Goal: Information Seeking & Learning: Learn about a topic

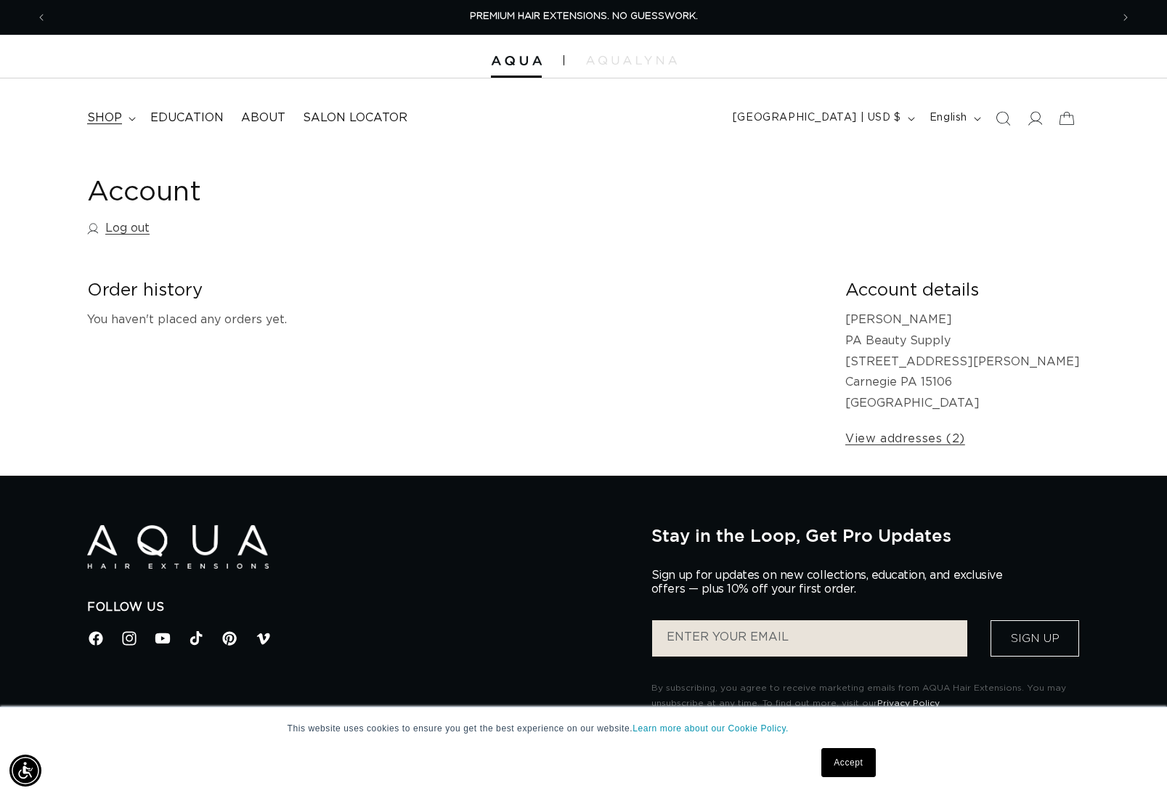
click at [121, 118] on summary "shop" at bounding box center [109, 118] width 63 height 33
click at [545, 3] on p "PREMIUM HAIR EXTENSIONS. NO GUESSWORK." at bounding box center [584, 17] width 228 height 34
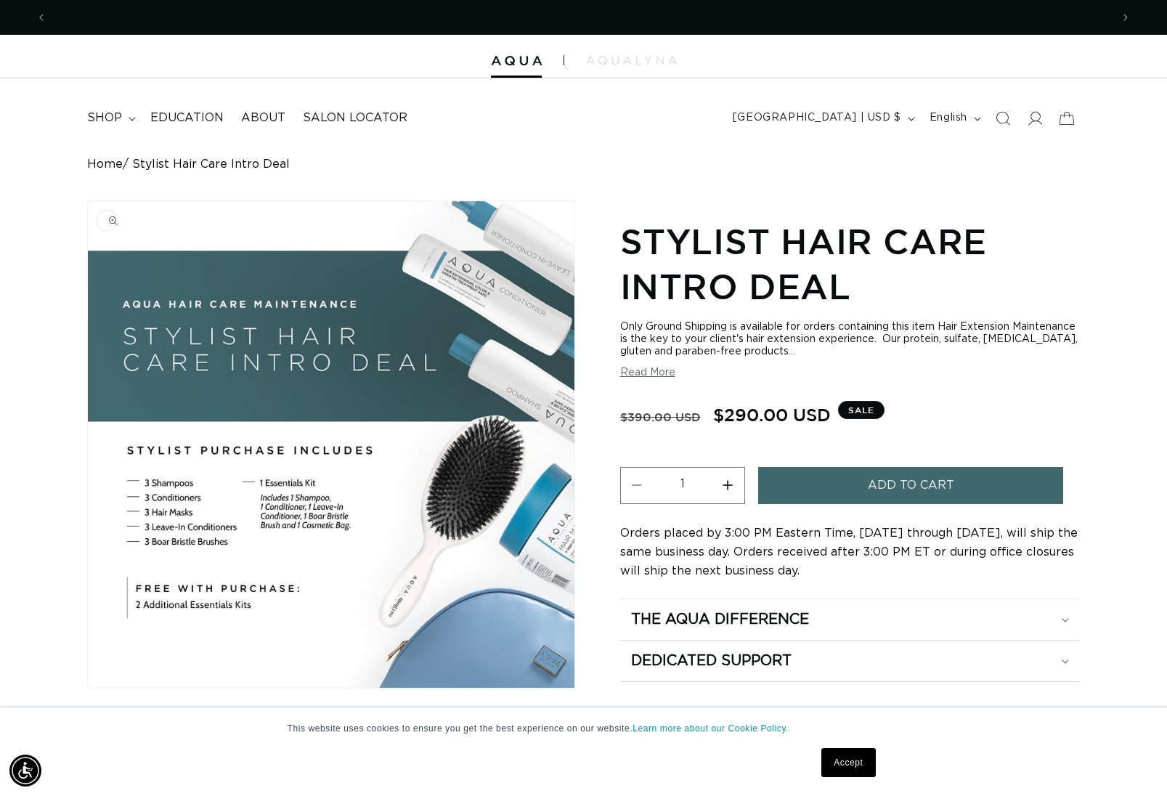
scroll to position [0, 2128]
click at [1010, 114] on icon "Search" at bounding box center [1002, 117] width 15 height 15
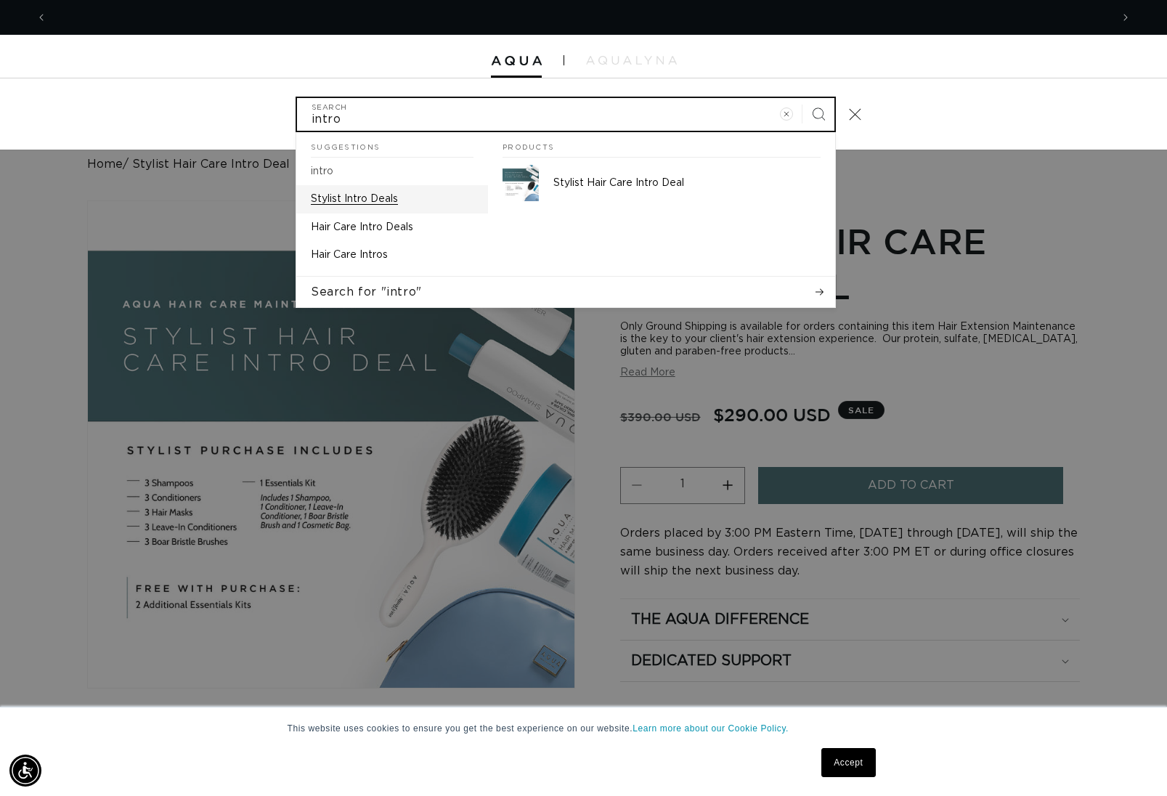
scroll to position [0, 1064]
type input "intro"
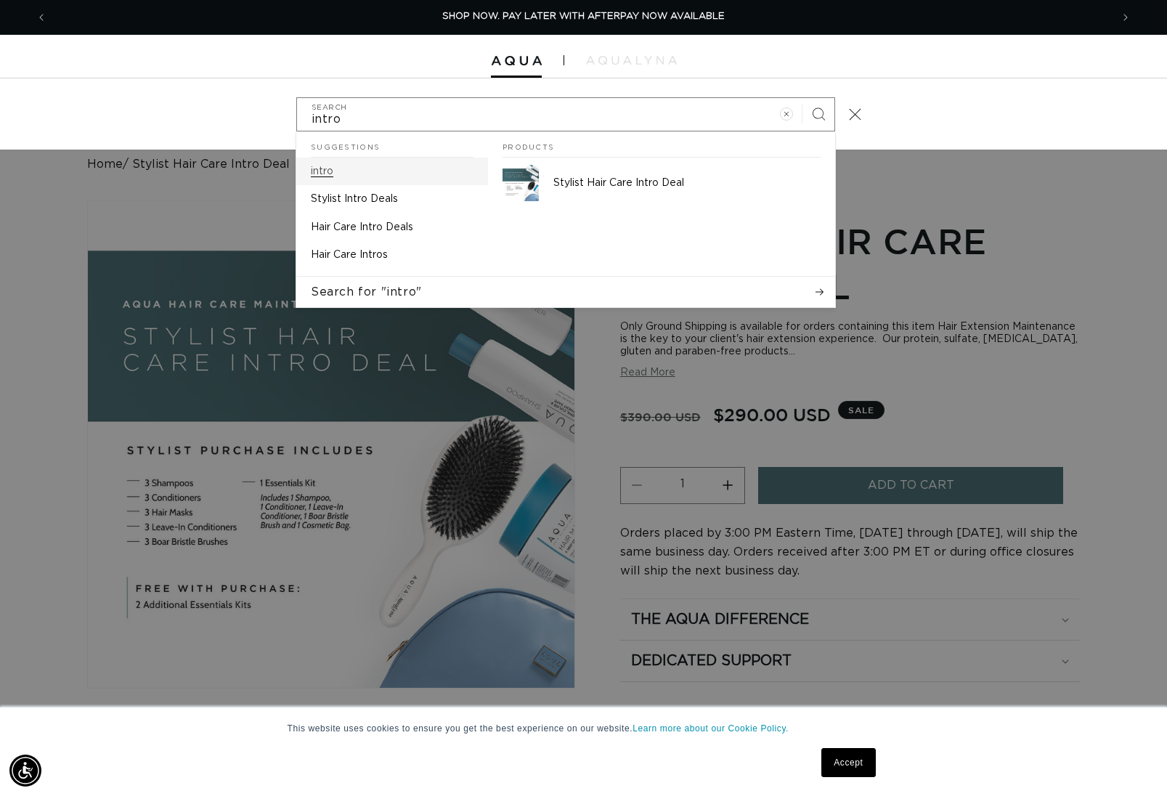
click at [365, 173] on link "intro" at bounding box center [392, 172] width 192 height 28
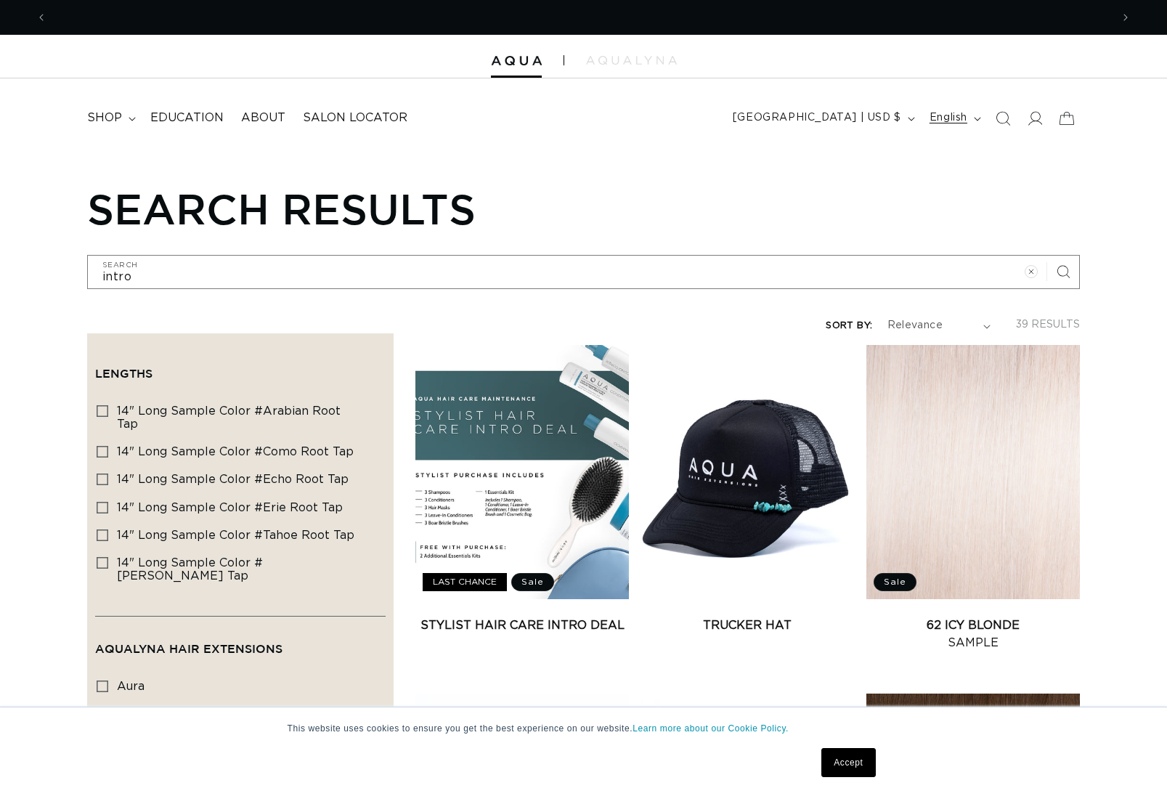
scroll to position [0, 1064]
click at [1010, 115] on icon "Search" at bounding box center [1003, 118] width 15 height 15
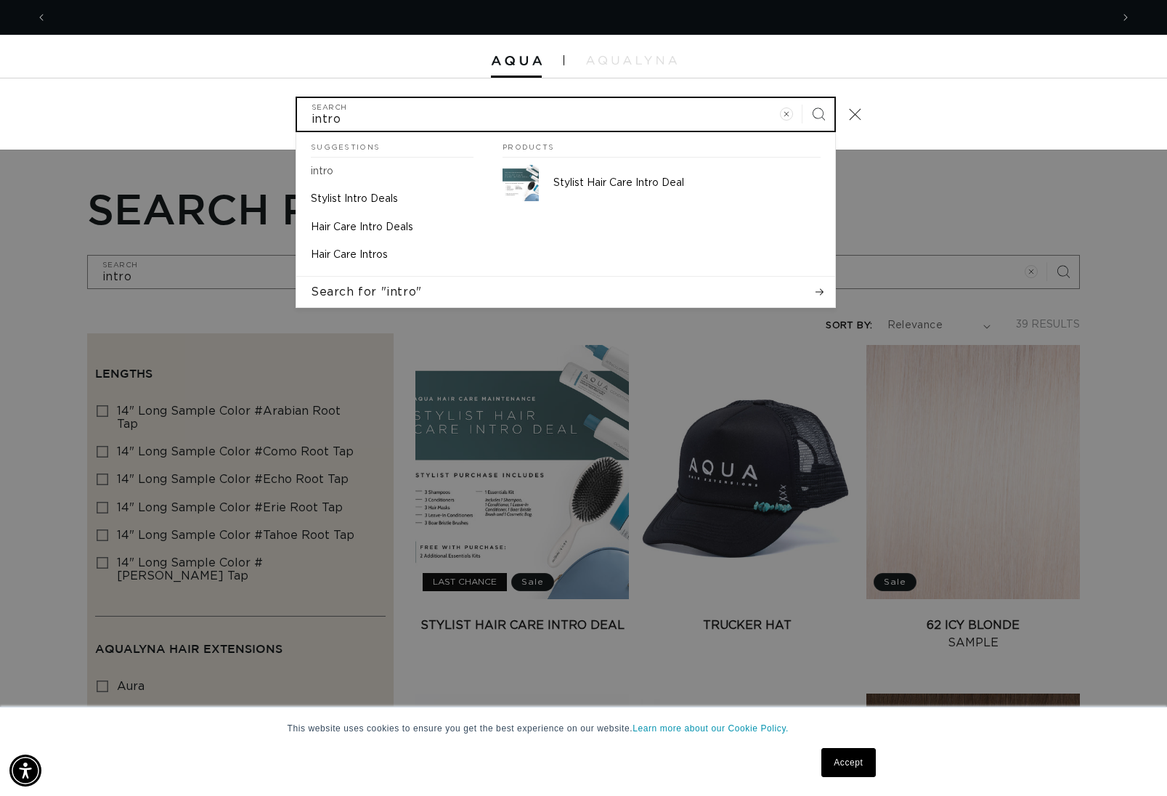
scroll to position [0, 2128]
type input "intro"
type input "intro d"
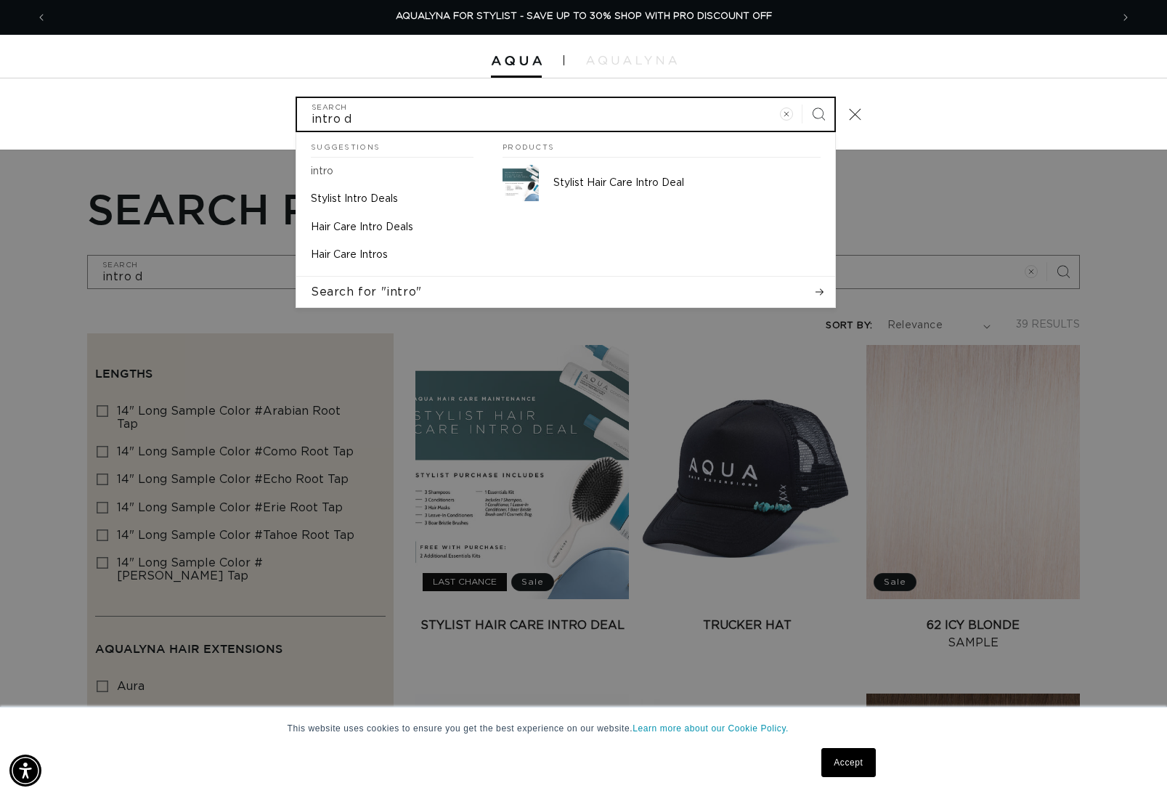
type input "intro de"
type input "intro dea"
type input "intro deal"
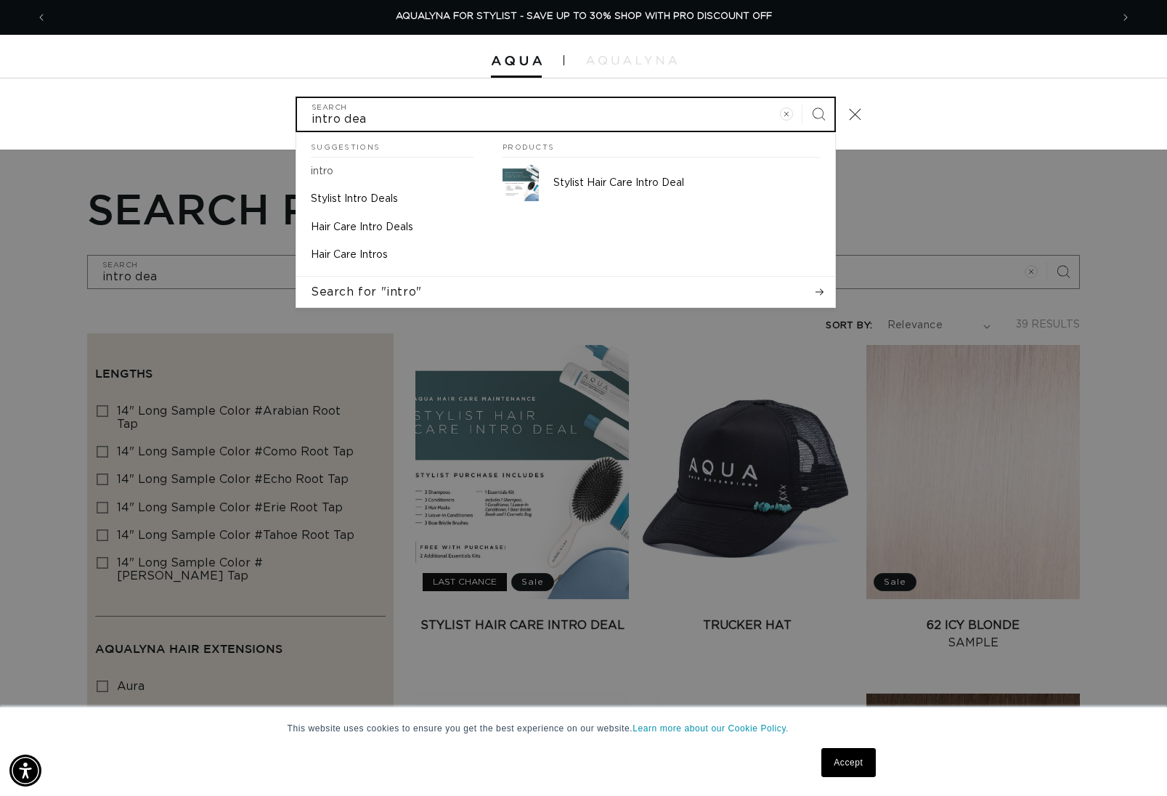
type input "intro deal"
click at [819, 113] on button "Search" at bounding box center [819, 114] width 32 height 32
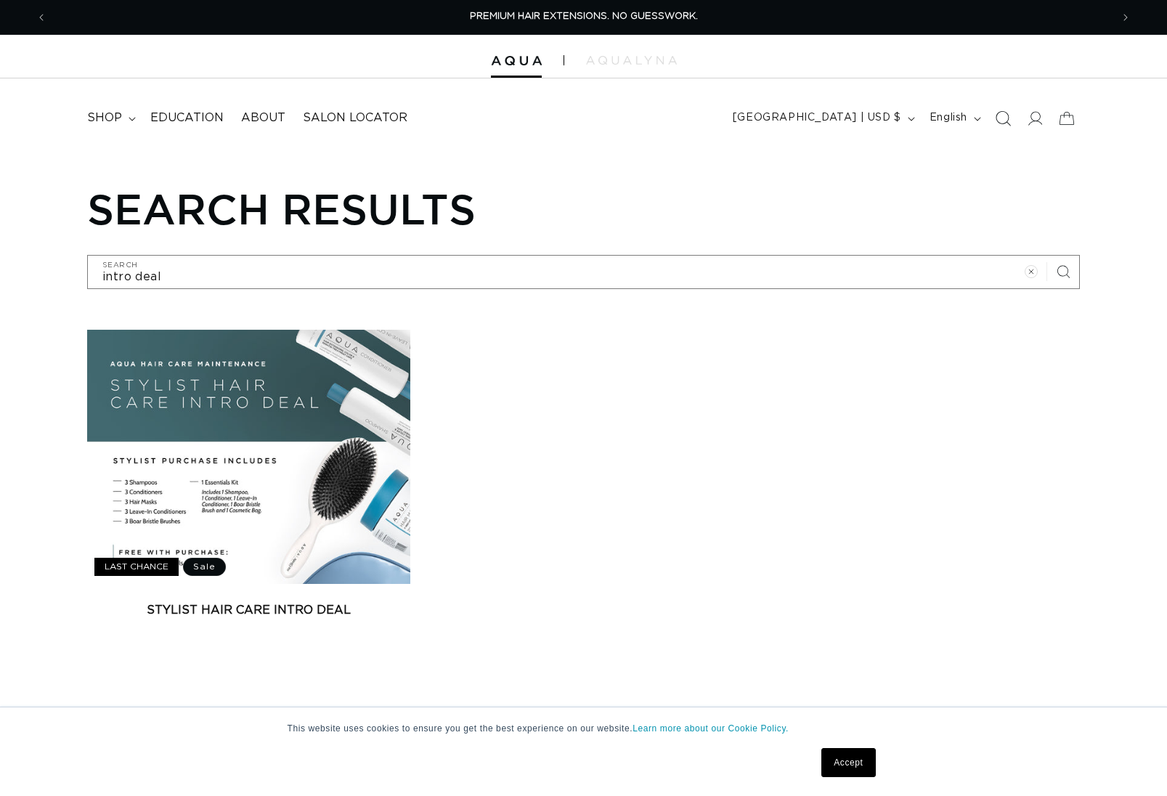
click at [1005, 118] on icon "Search" at bounding box center [1002, 117] width 15 height 15
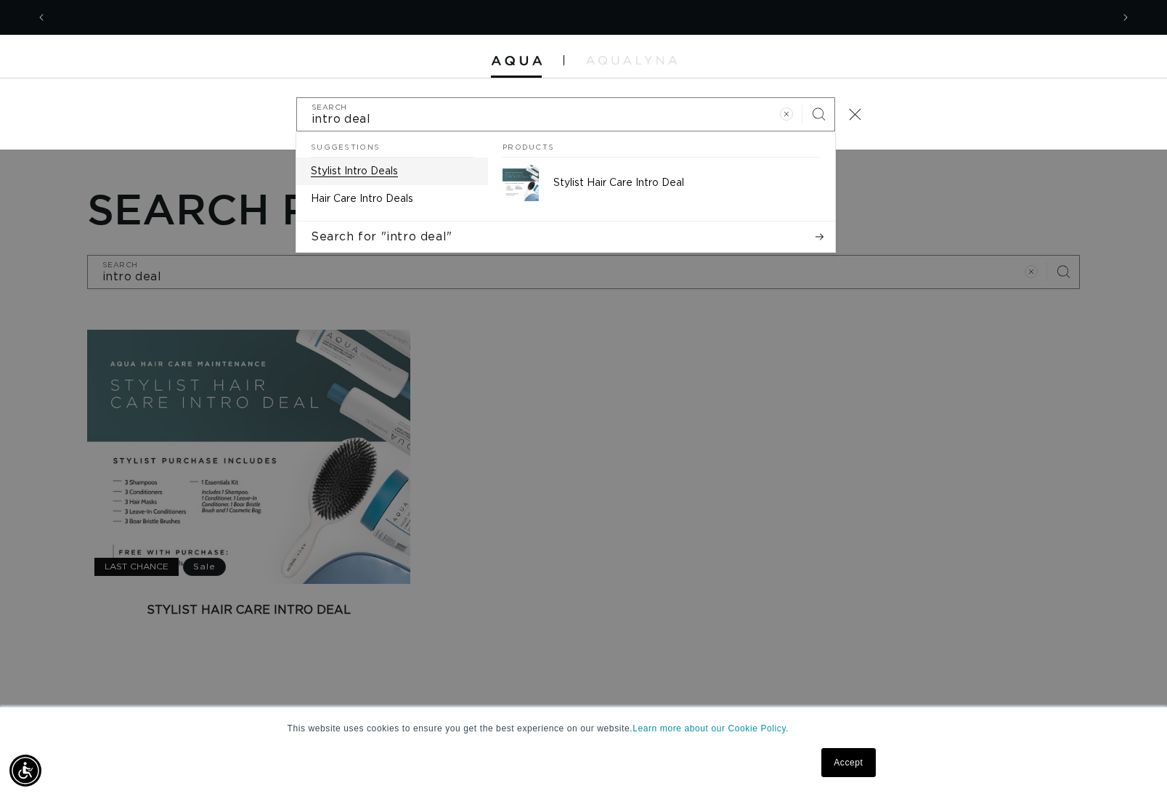
scroll to position [0, 1064]
click at [381, 177] on link "Stylist Intro Deals" at bounding box center [392, 172] width 192 height 28
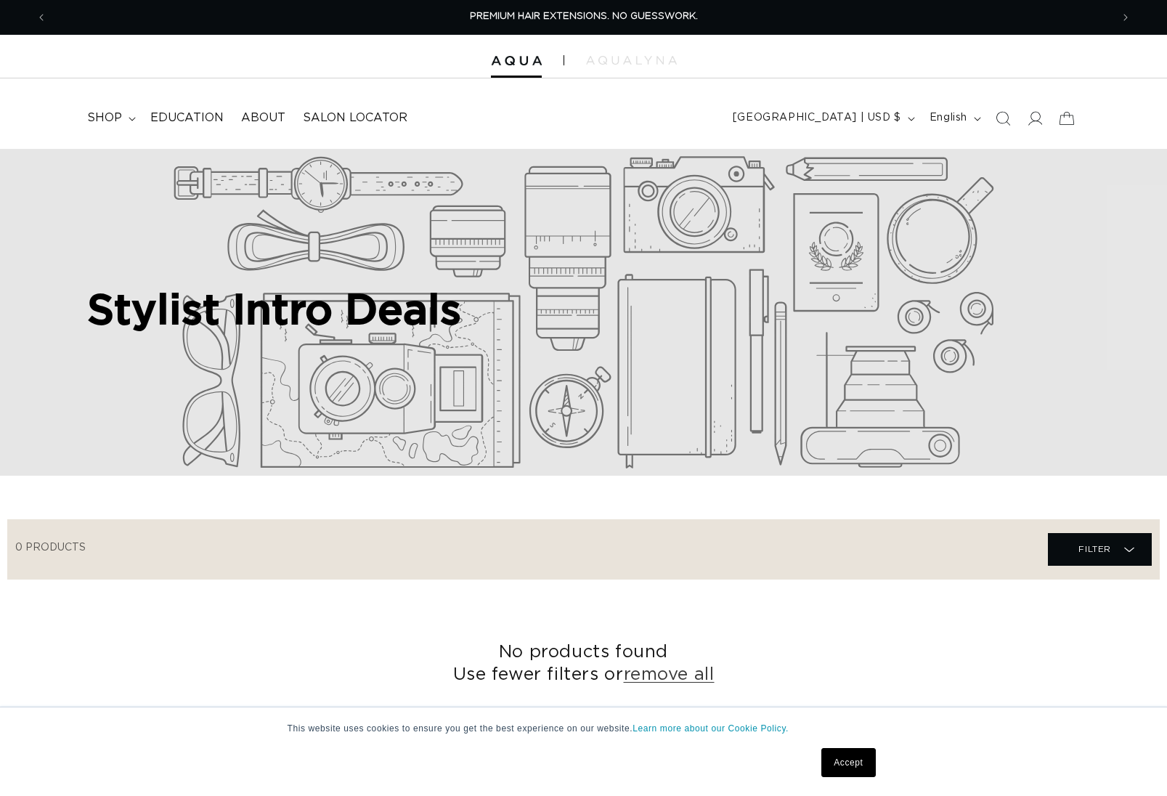
click at [1006, 115] on icon "Search" at bounding box center [1003, 118] width 15 height 15
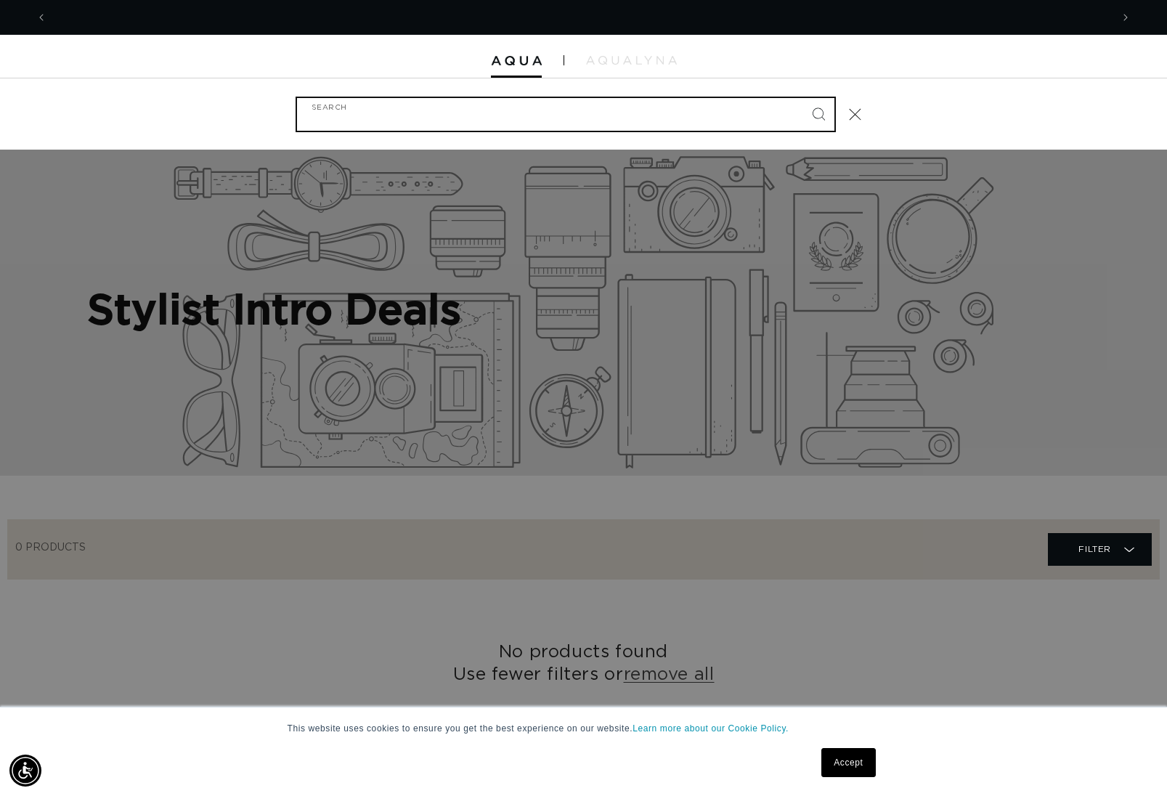
scroll to position [0, 1064]
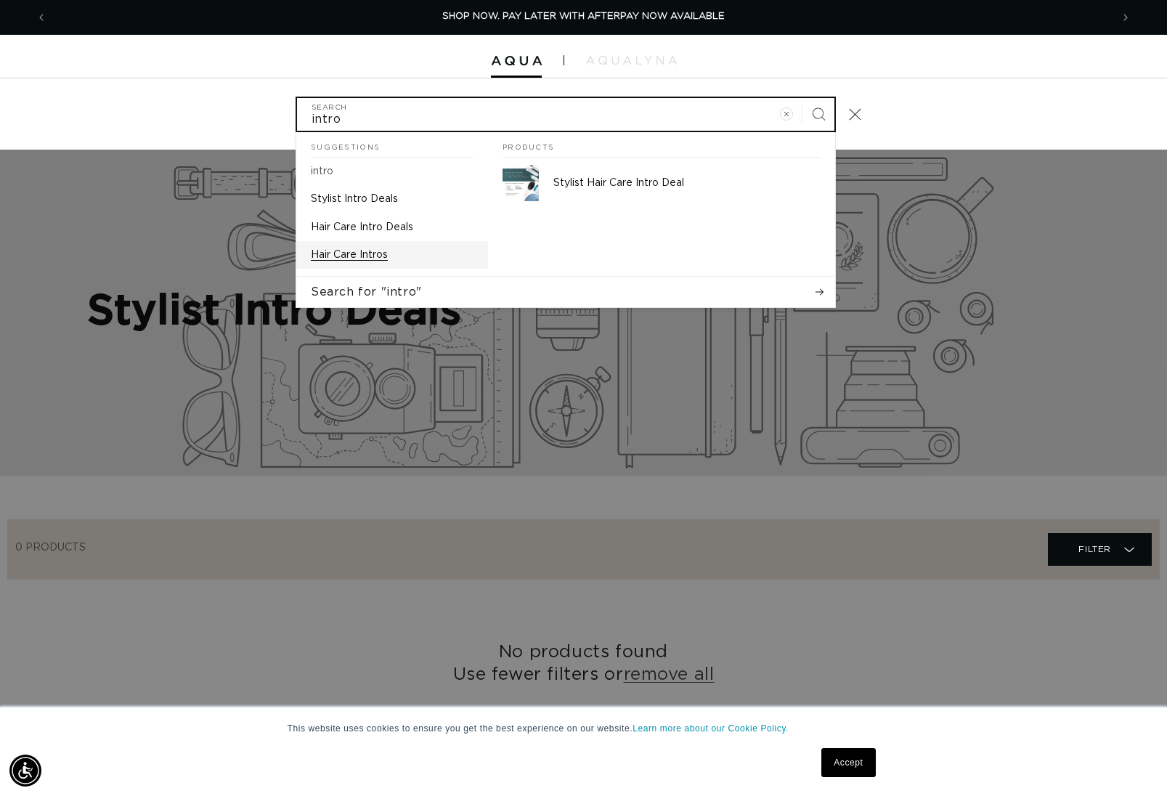
type input "intro"
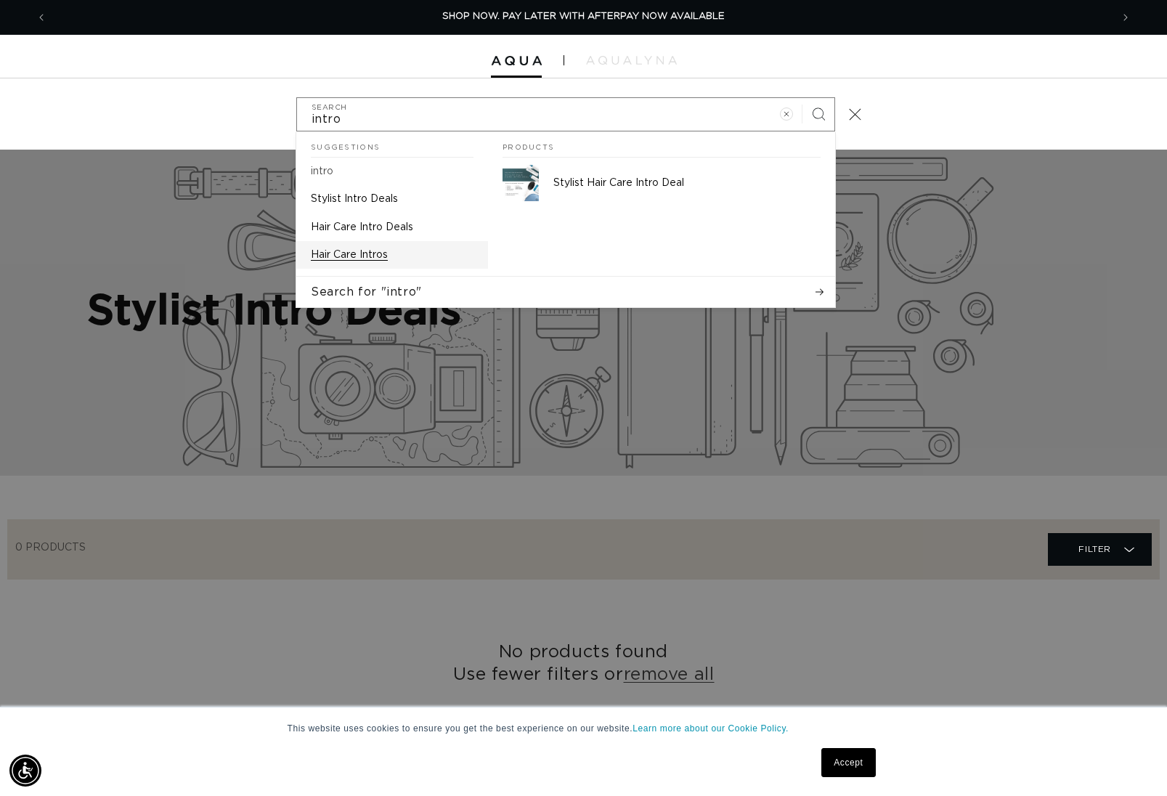
click at [362, 252] on p "Hair Care Intros" at bounding box center [349, 254] width 77 height 13
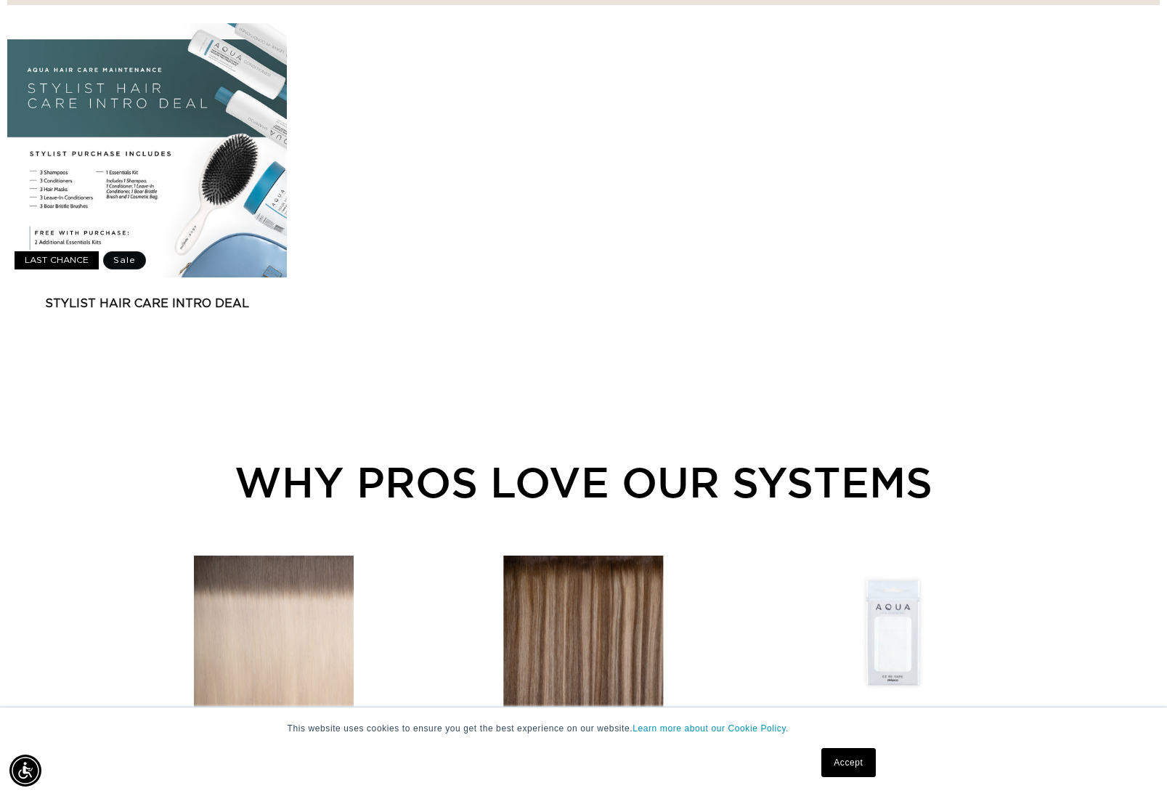
scroll to position [0, 1064]
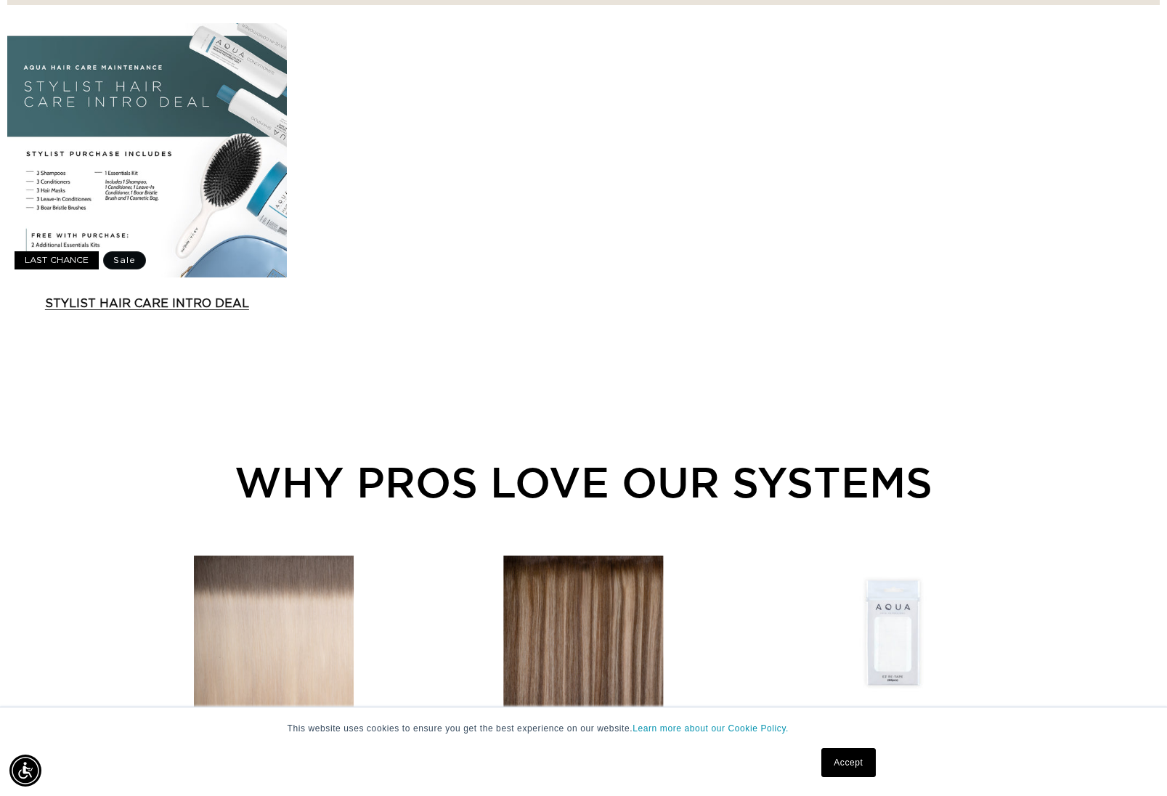
click at [200, 295] on link "Stylist Hair Care Intro Deal" at bounding box center [147, 303] width 280 height 17
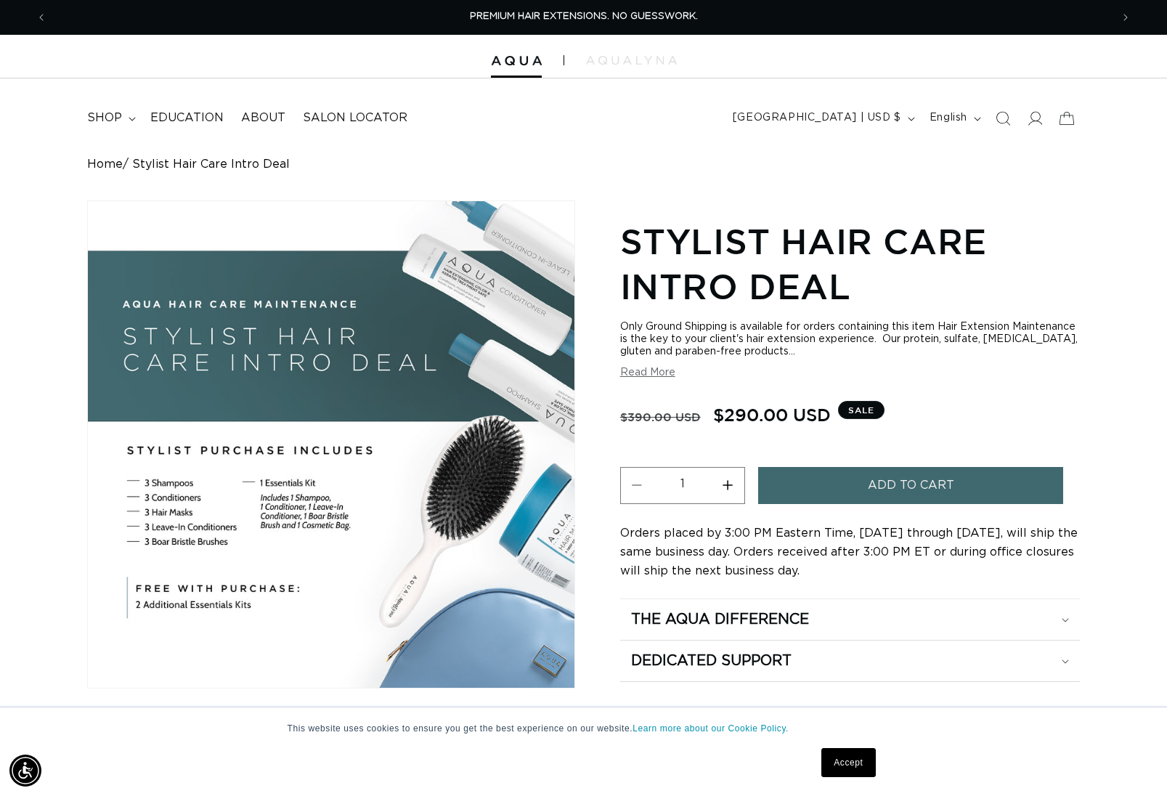
scroll to position [0, 1064]
click at [1010, 114] on icon "Search" at bounding box center [1002, 117] width 15 height 15
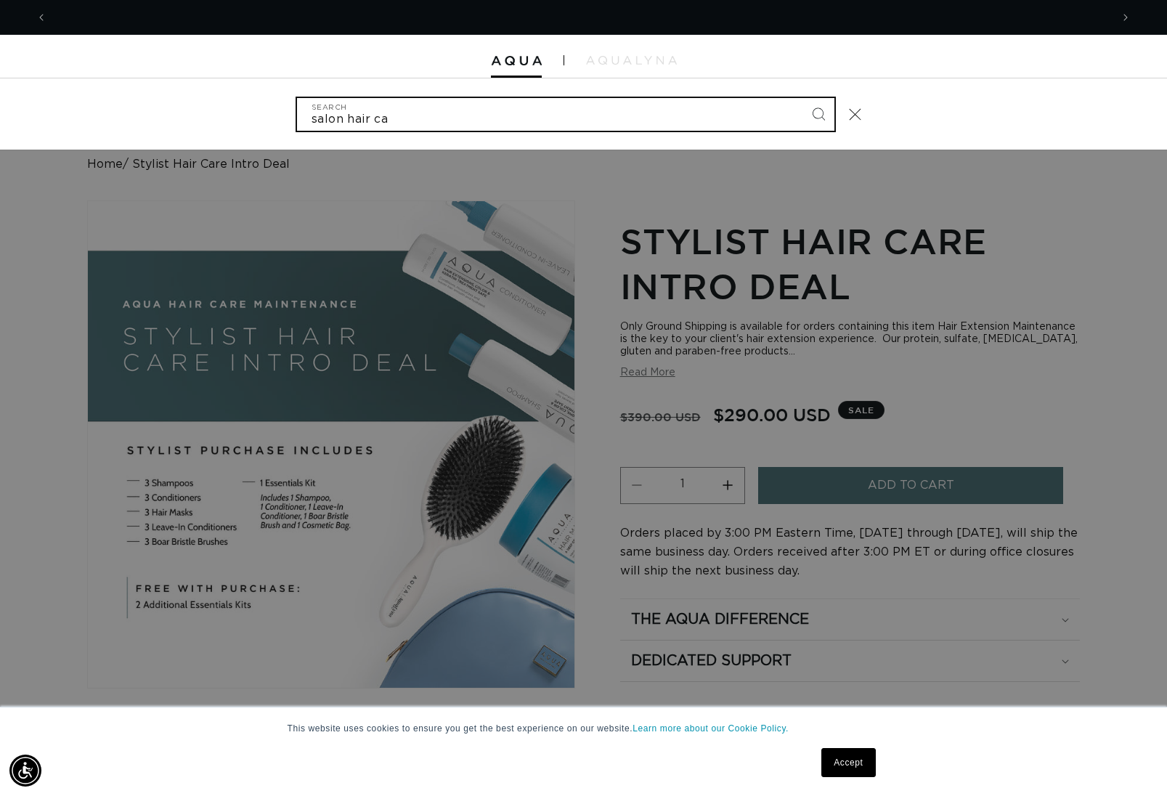
scroll to position [0, 2128]
type input "salon hair care intro"
click at [819, 113] on button "Search" at bounding box center [819, 114] width 32 height 32
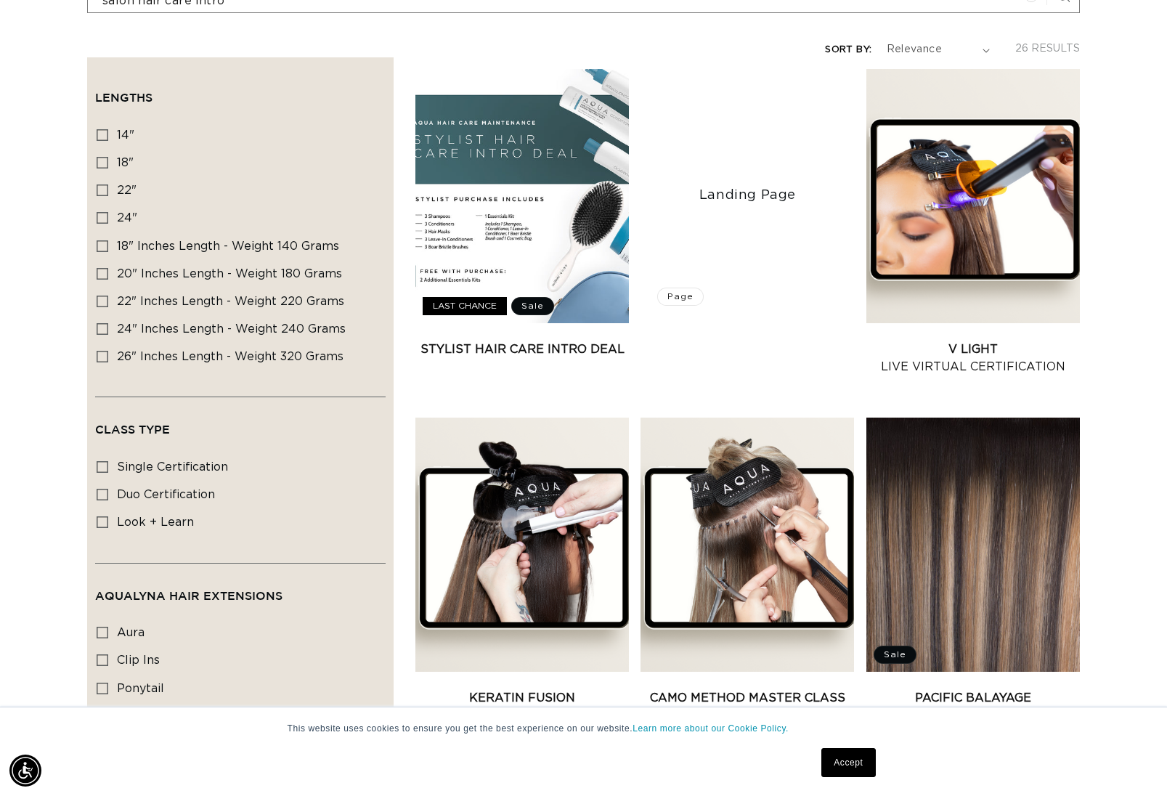
scroll to position [246, 0]
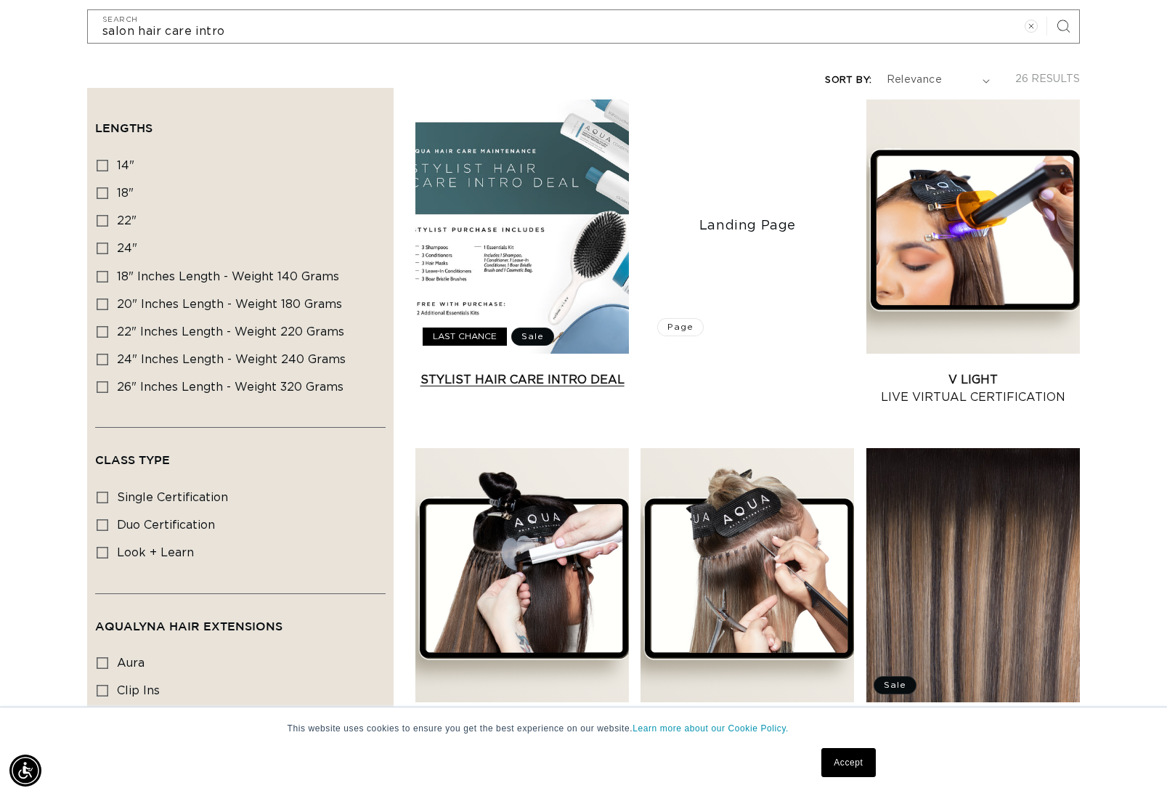
click at [516, 371] on link "Stylist Hair Care Intro Deal" at bounding box center [523, 379] width 214 height 17
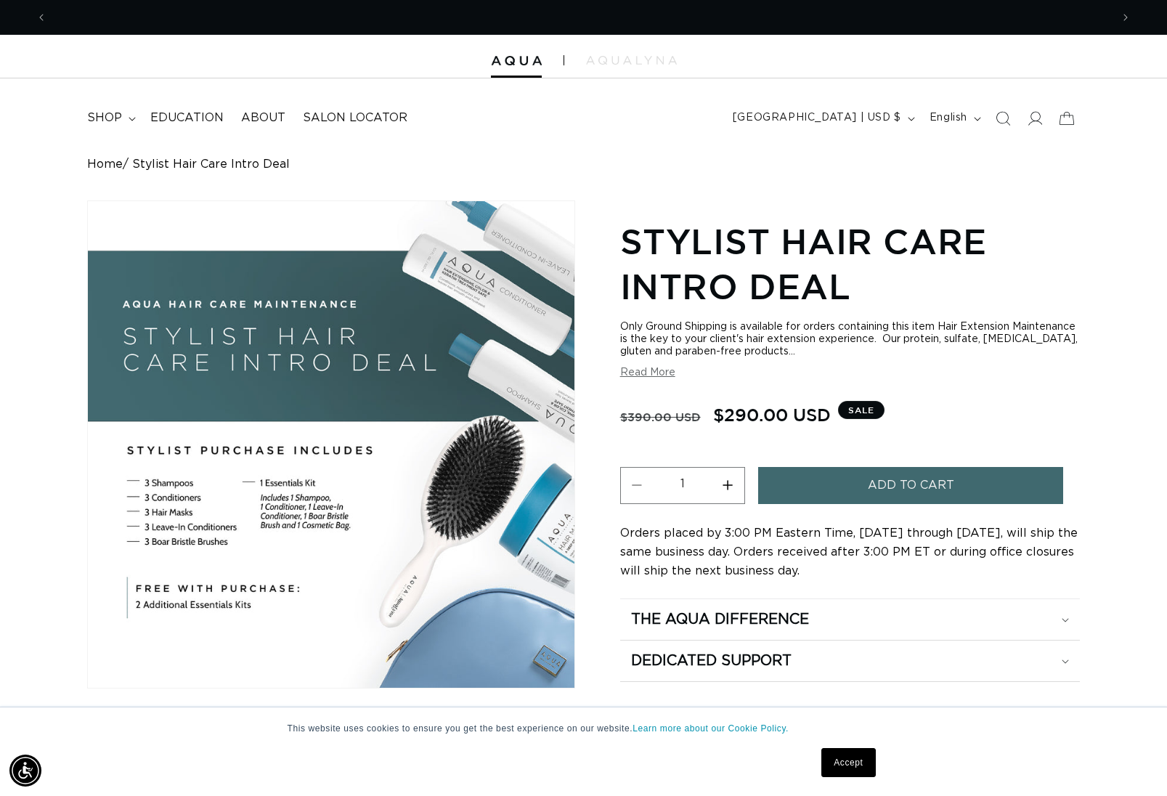
scroll to position [0, 1064]
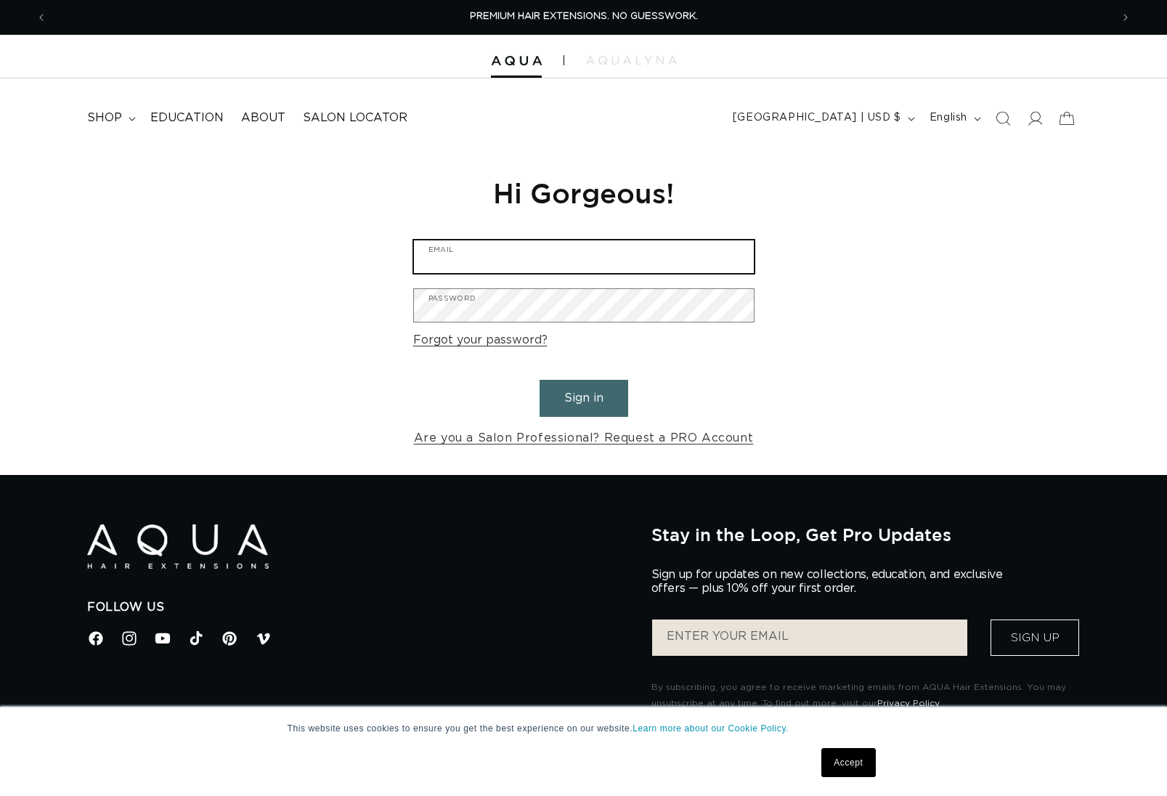
type input "[EMAIL_ADDRESS][DOMAIN_NAME]"
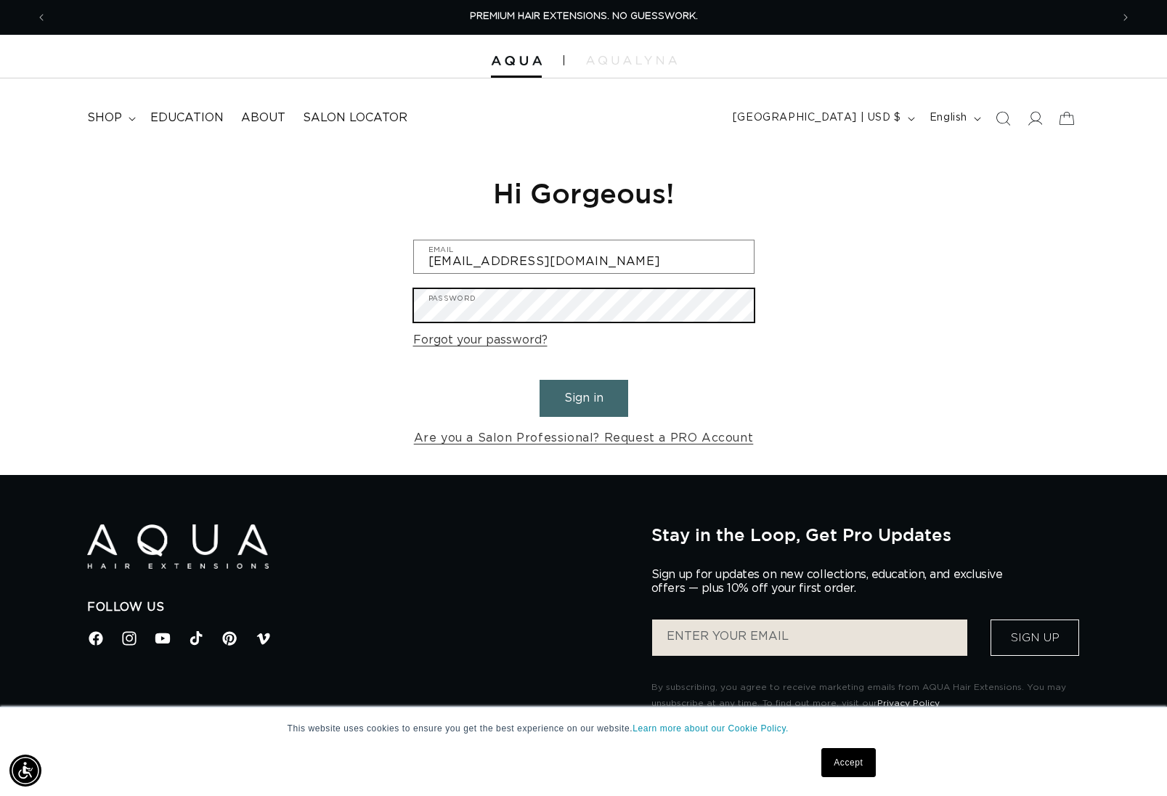
click at [609, 406] on button "Sign in" at bounding box center [584, 398] width 89 height 37
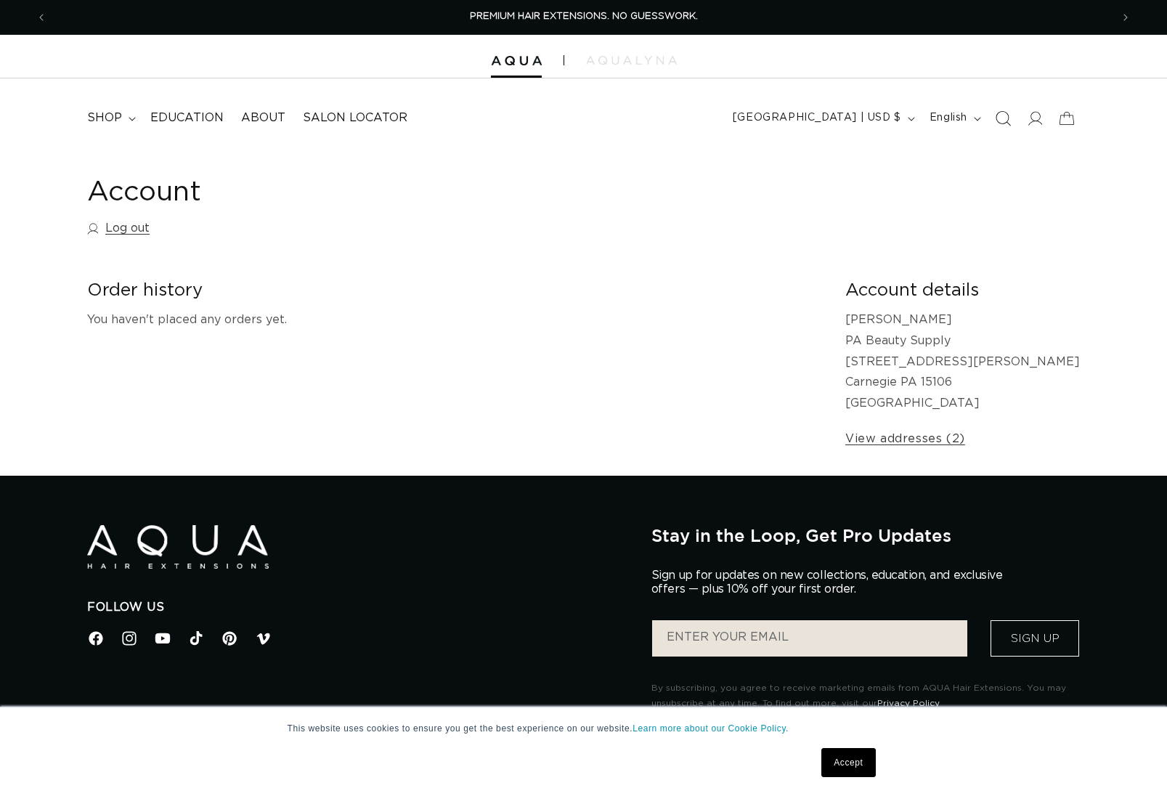
click at [1004, 116] on icon "Search" at bounding box center [1002, 117] width 15 height 15
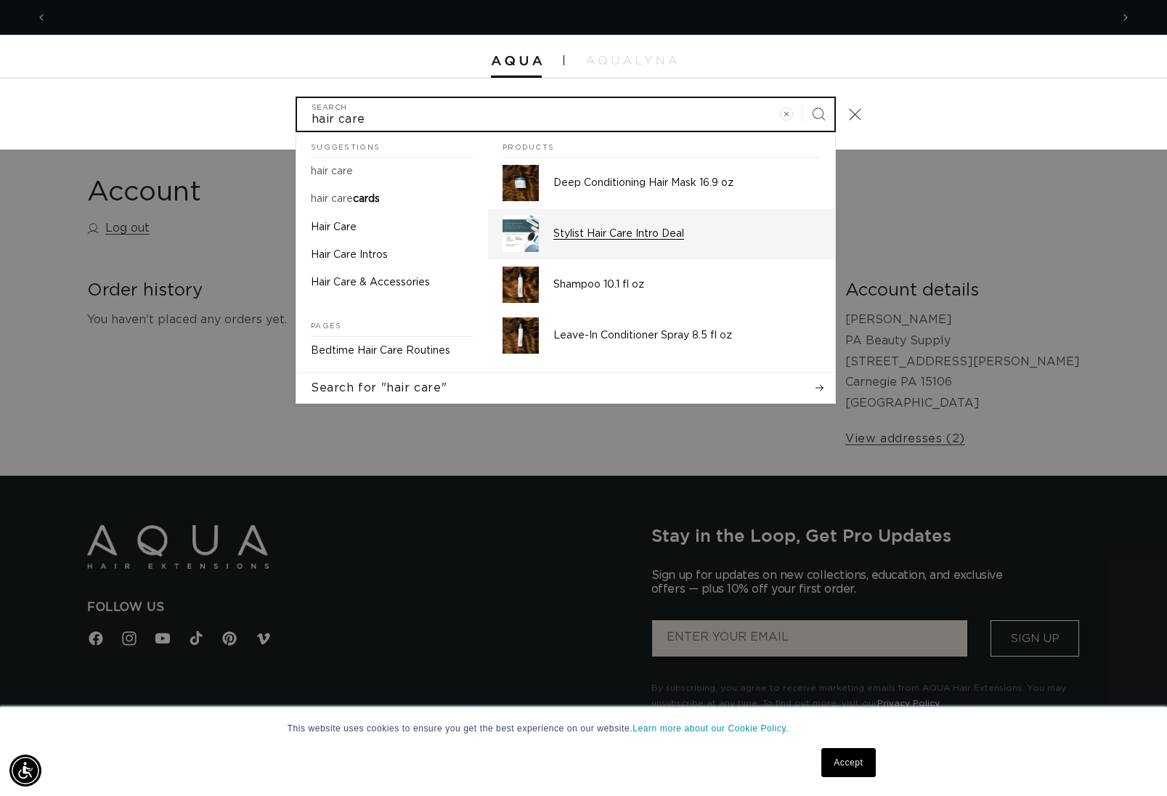
scroll to position [0, 2128]
type input "hair care"
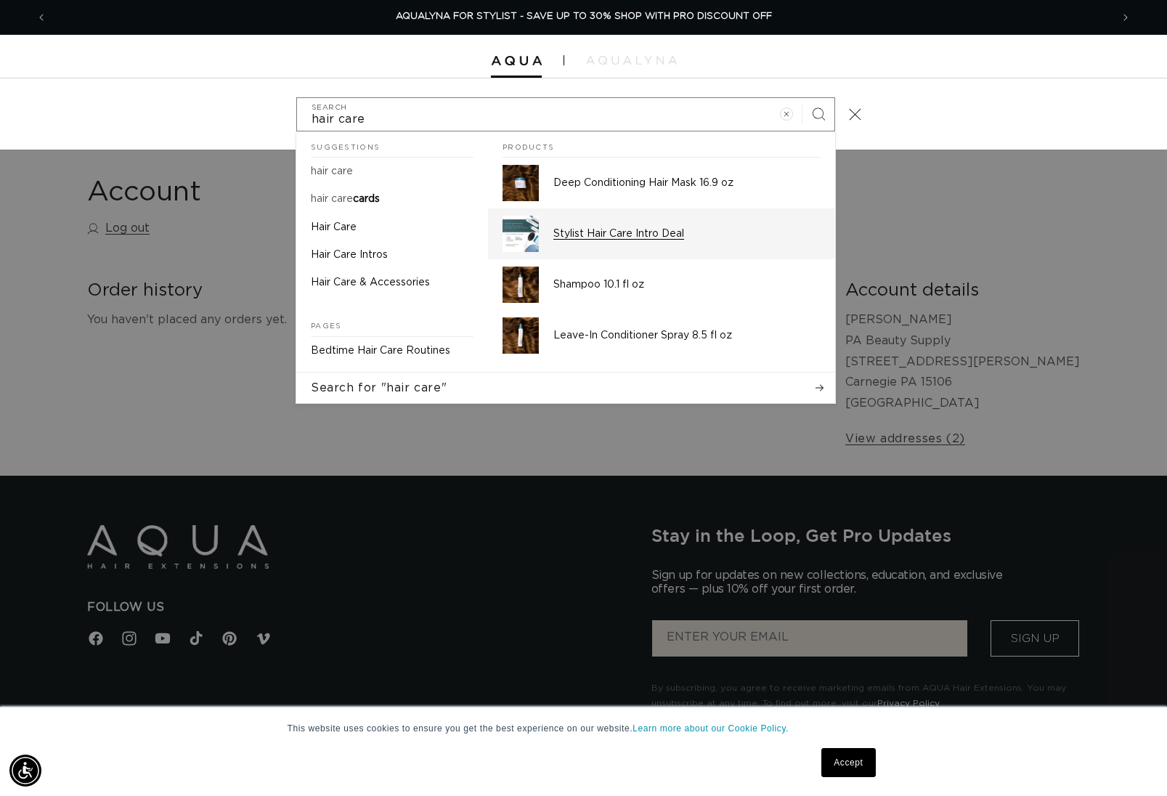
click at [615, 228] on p "Stylist Hair Care Intro Deal" at bounding box center [687, 233] width 267 height 13
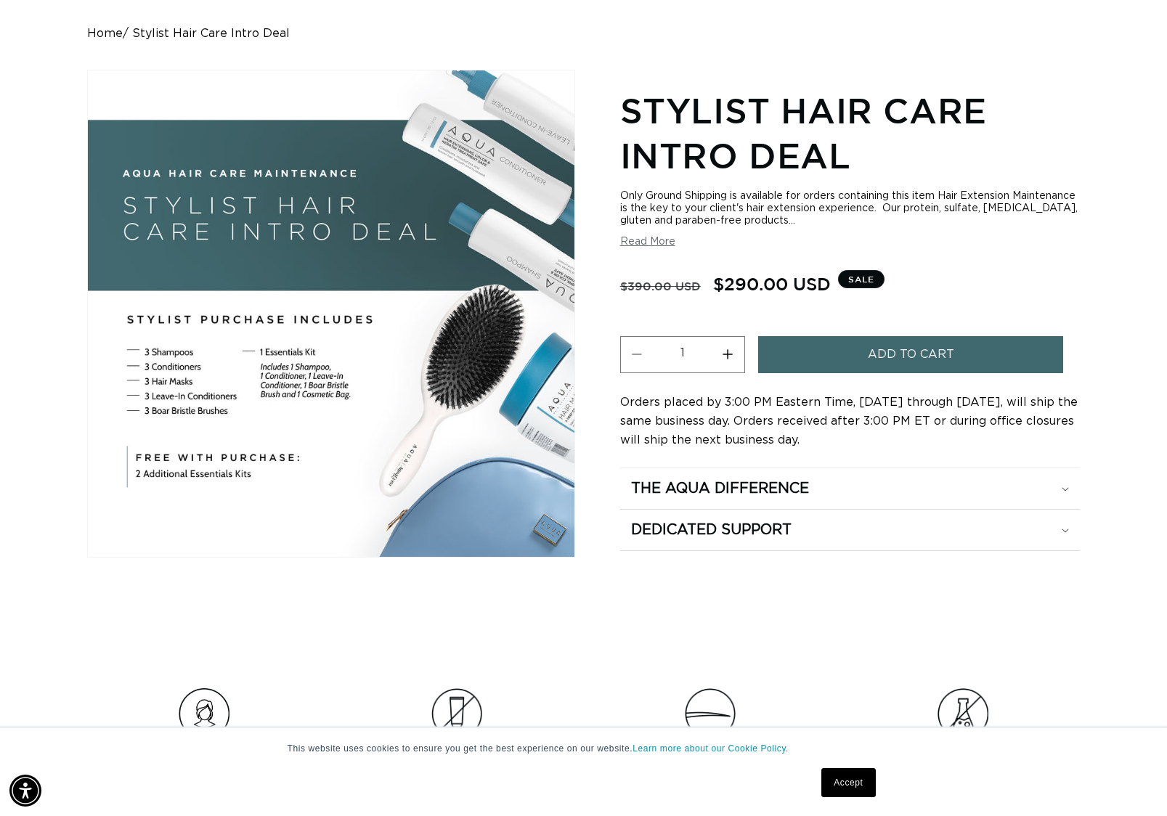
scroll to position [180, 0]
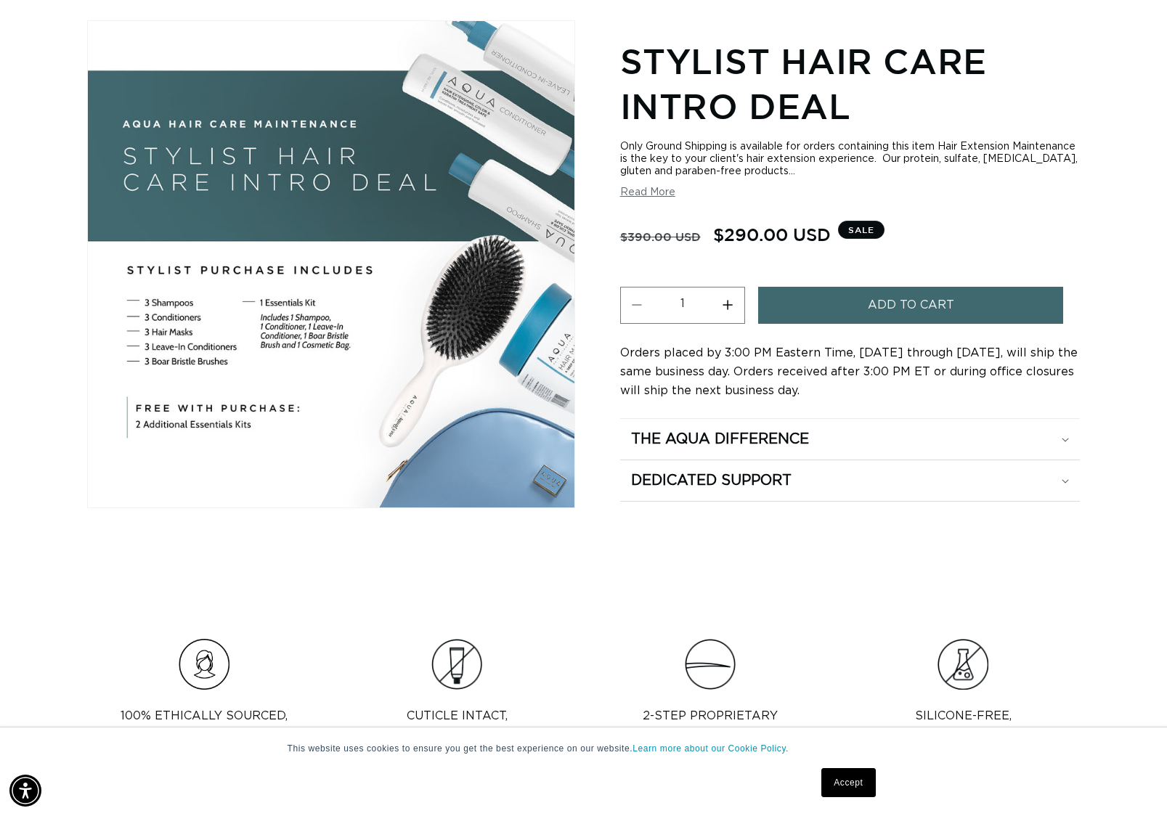
click at [631, 192] on button "Read More" at bounding box center [647, 193] width 55 height 12
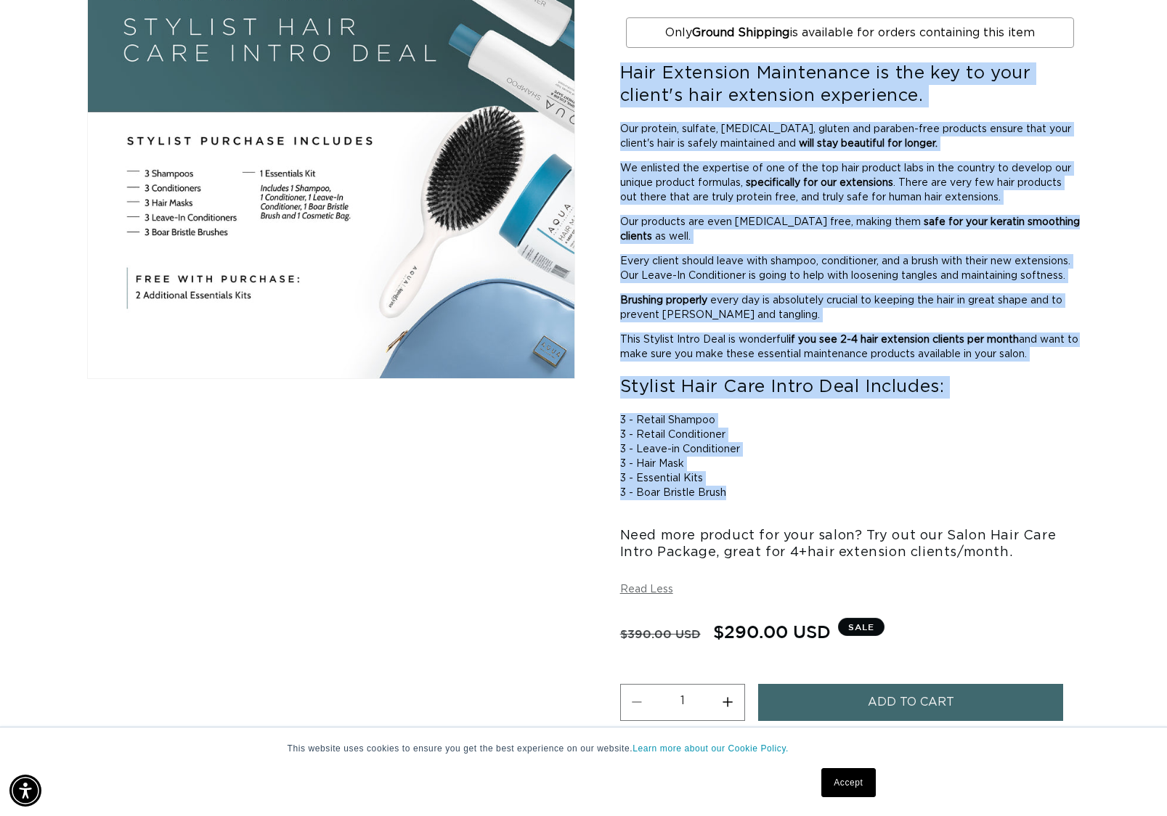
scroll to position [0, 0]
drag, startPoint x: 623, startPoint y: 73, endPoint x: 865, endPoint y: 525, distance: 512.5
click at [865, 525] on div "Only Ground Shipping is available for orders containing this item Hair Extensio…" at bounding box center [850, 294] width 460 height 564
copy div "Hair Extension Maintenance is the key to your client's hair extension experienc…"
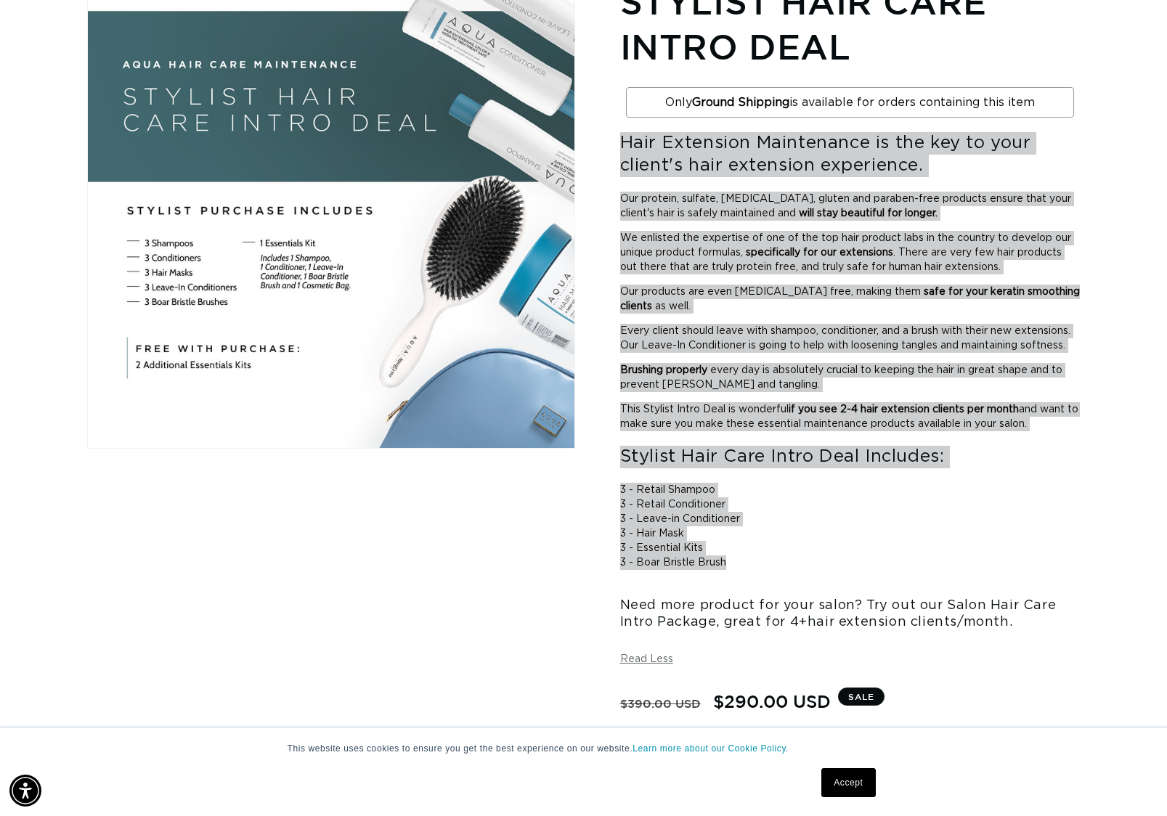
click at [803, 336] on p "Every client should leave with shampoo, conditioner, and a brush with their new…" at bounding box center [850, 338] width 460 height 29
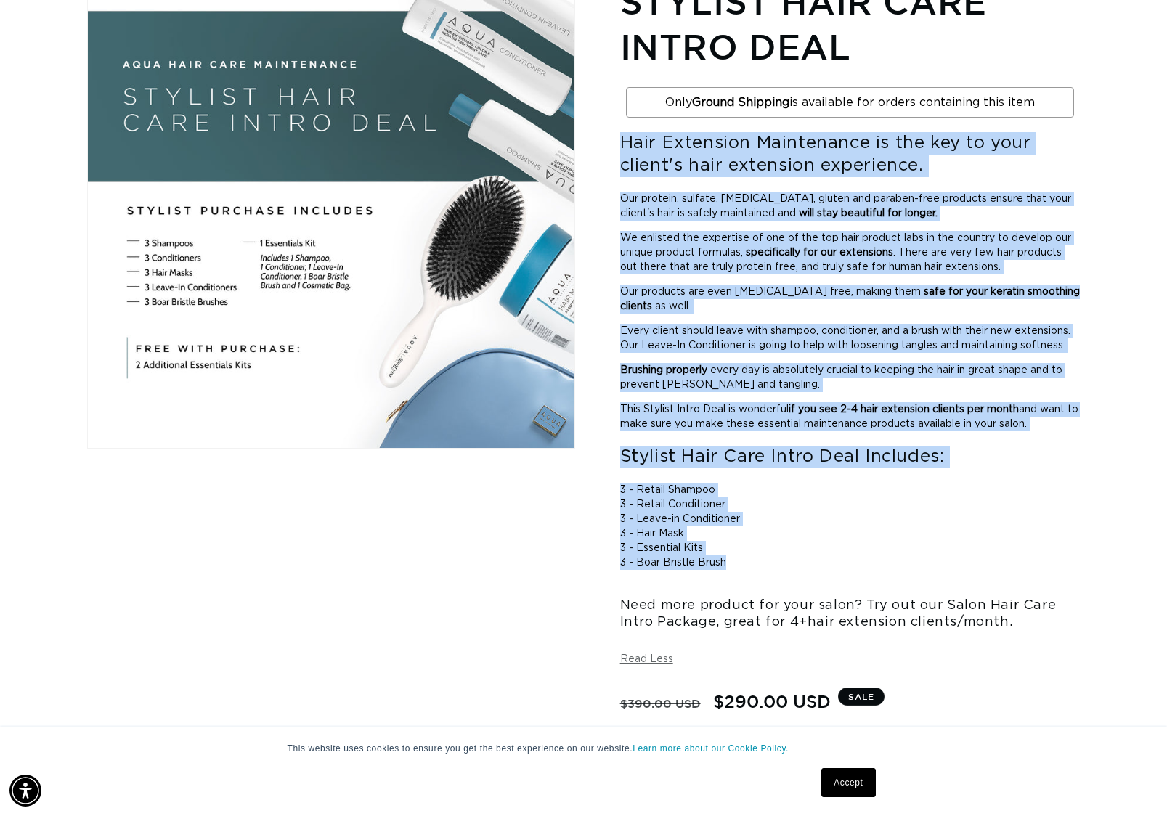
scroll to position [0, 1064]
click at [803, 336] on p "Every client should leave with shampoo, conditioner, and a brush with their new…" at bounding box center [850, 338] width 460 height 29
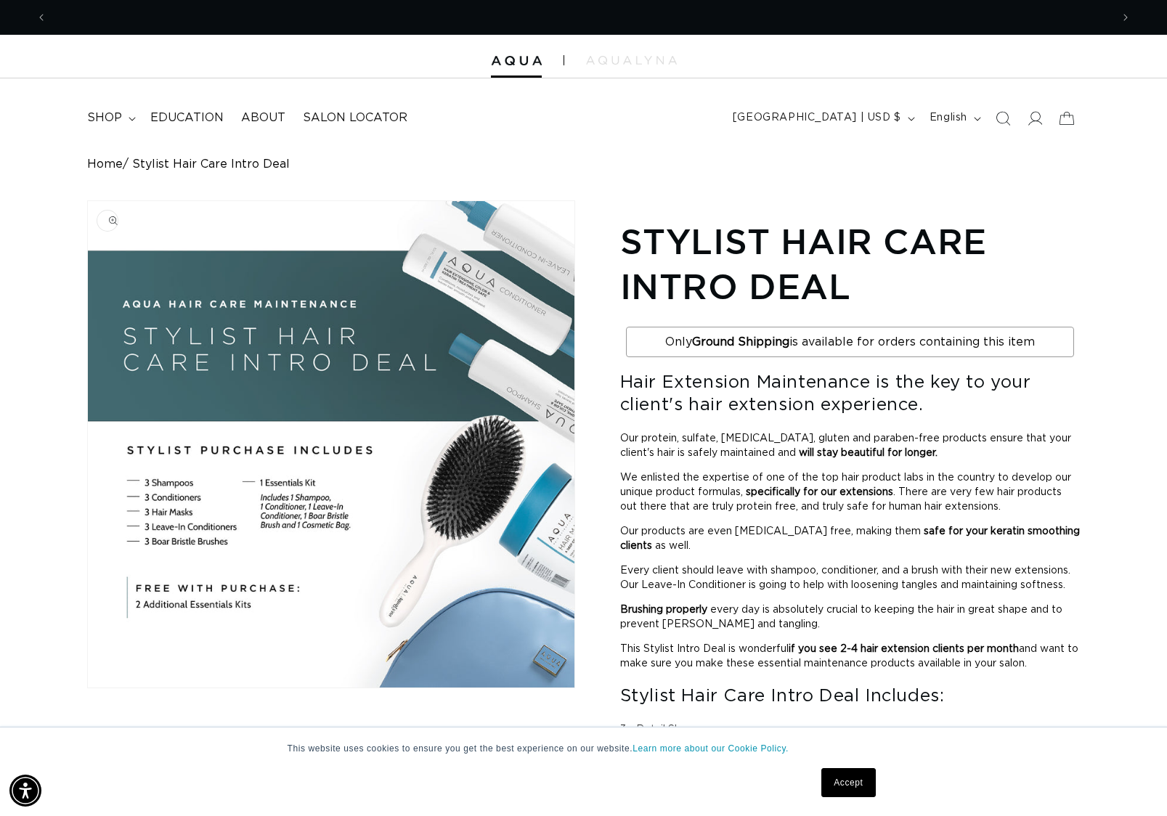
scroll to position [0, 0]
click at [285, 416] on img "Gallery Viewer" at bounding box center [331, 444] width 487 height 487
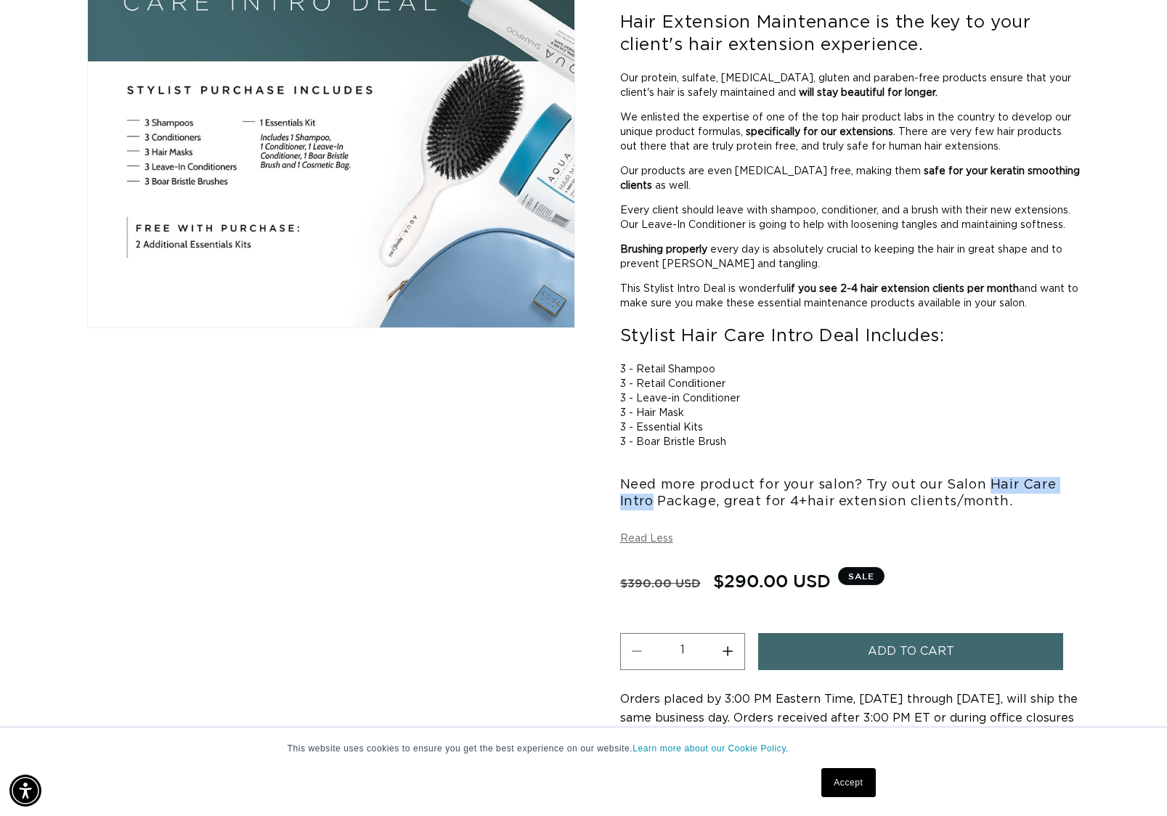
drag, startPoint x: 989, startPoint y: 510, endPoint x: 649, endPoint y: 526, distance: 341.1
click at [649, 511] on h3 "Need more product for your salon? Try out our Salon Hair Care Intro Package, gr…" at bounding box center [850, 494] width 460 height 34
copy h3 "Hair Care Intro"
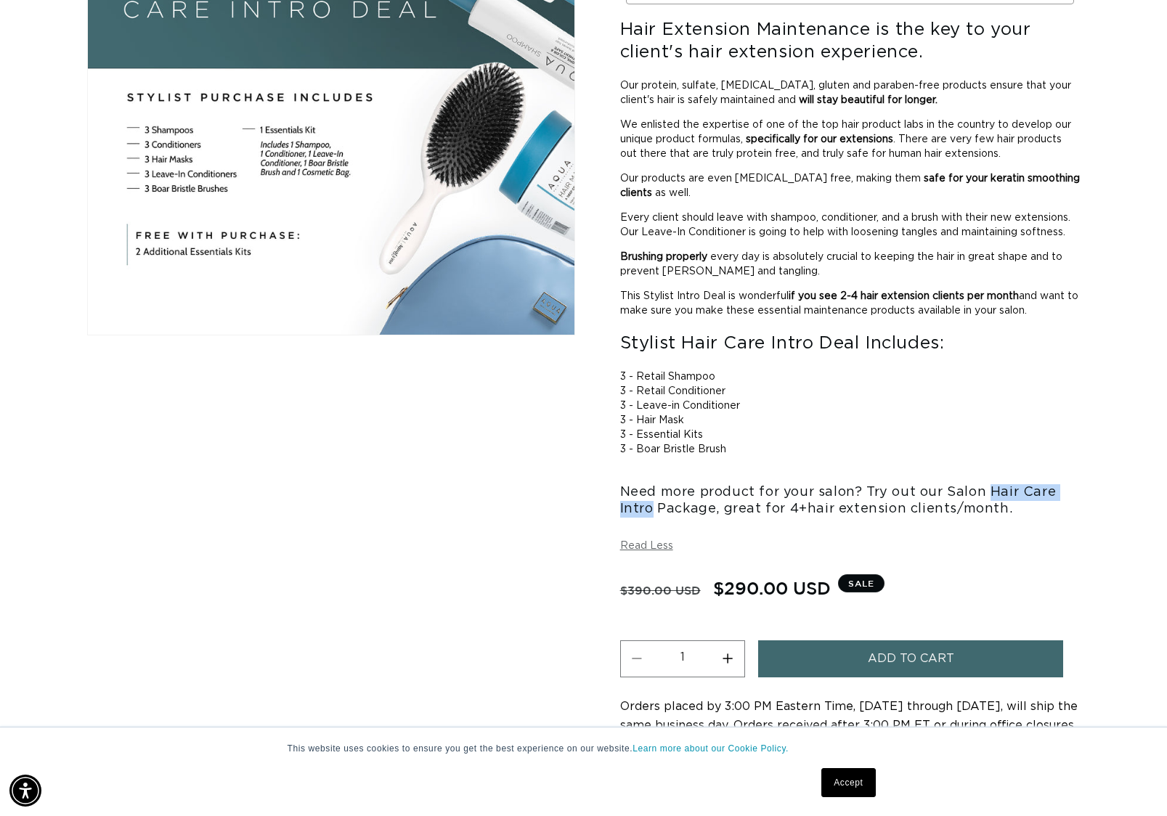
scroll to position [376, 0]
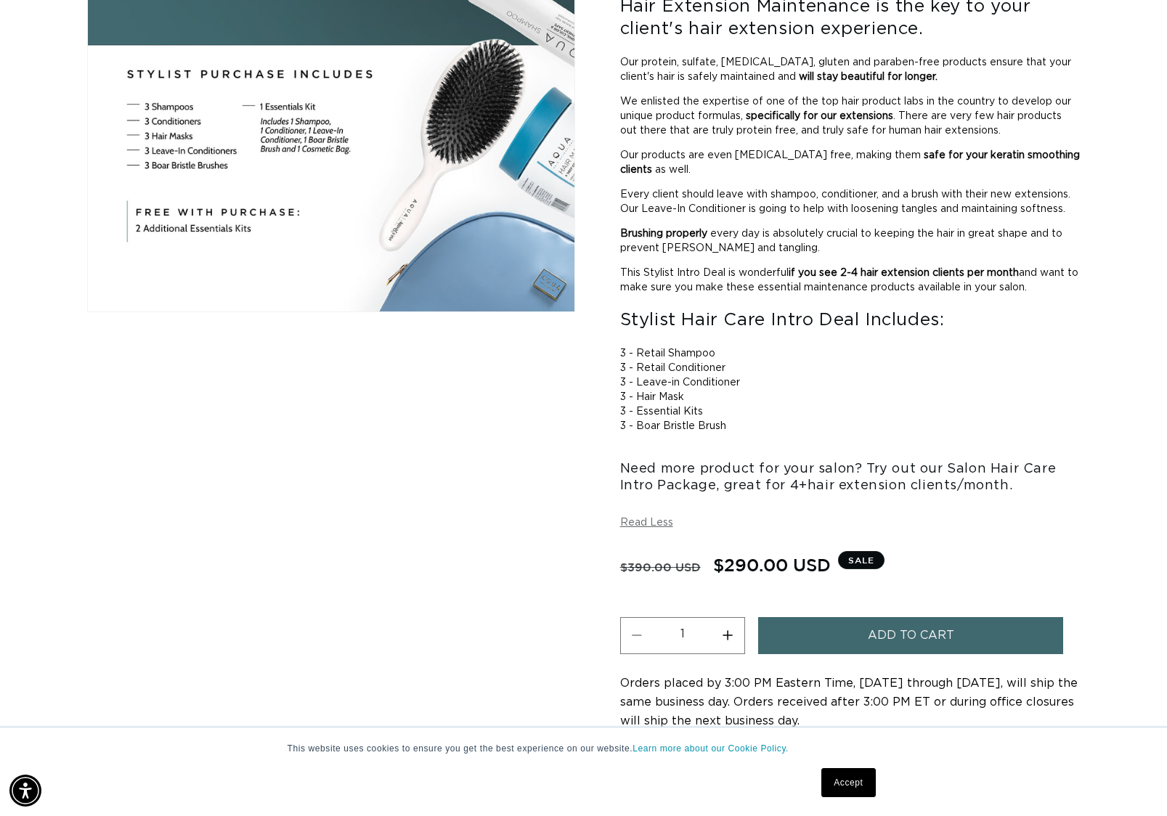
click at [960, 448] on div at bounding box center [850, 441] width 460 height 15
drag, startPoint x: 949, startPoint y: 498, endPoint x: 1054, endPoint y: 495, distance: 104.6
click at [1054, 495] on h3 "Need more product for your salon? Try out our Salon Hair Care Intro Package, gr…" at bounding box center [850, 478] width 460 height 34
copy h3 "Salon Hair Care"
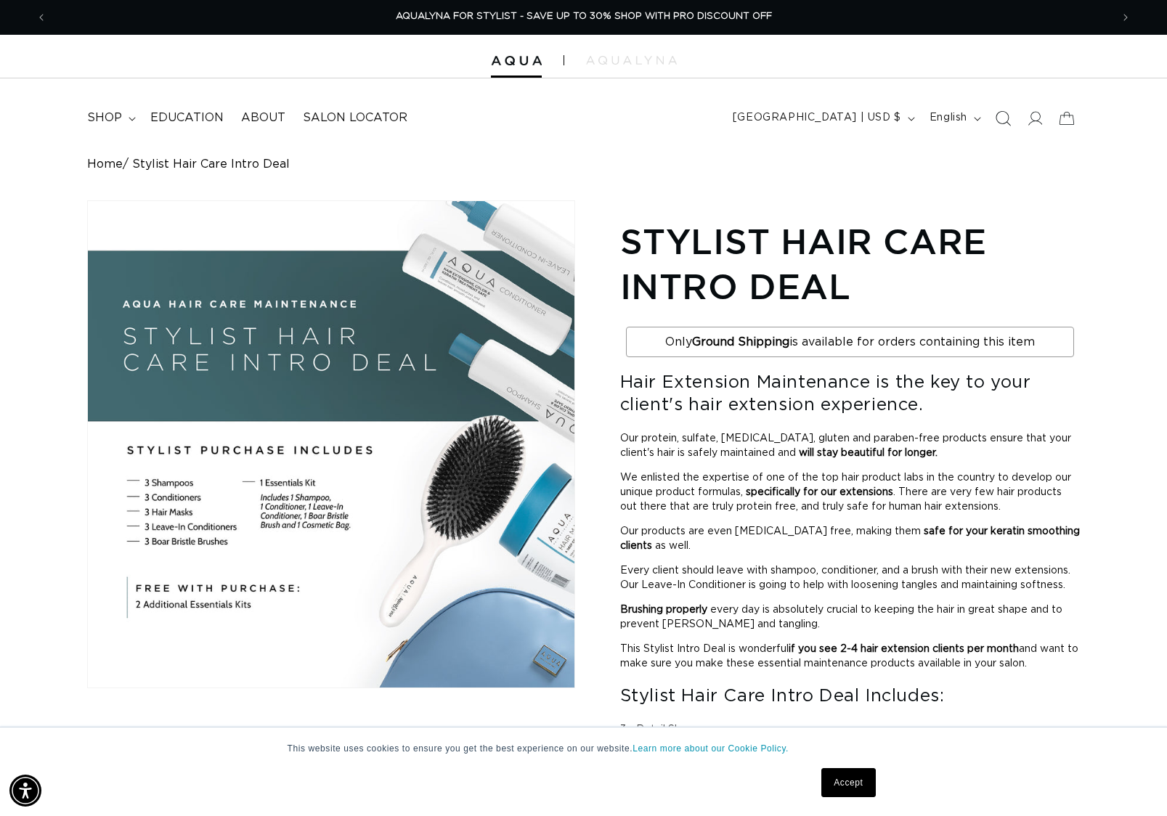
scroll to position [0, 0]
click at [1005, 118] on icon "Search" at bounding box center [1003, 118] width 15 height 15
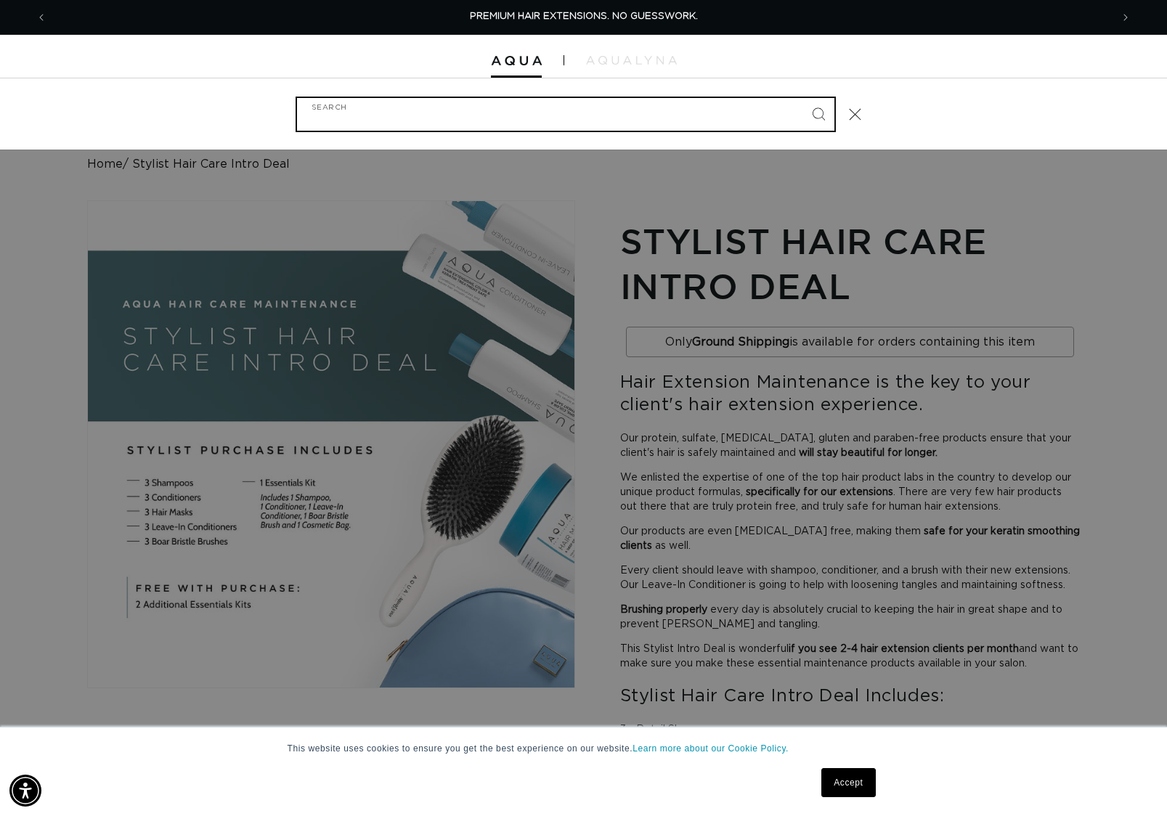
paste input "Salon Hair Care"
type input "Salon Hair Care"
click at [819, 113] on button "Search" at bounding box center [819, 114] width 32 height 32
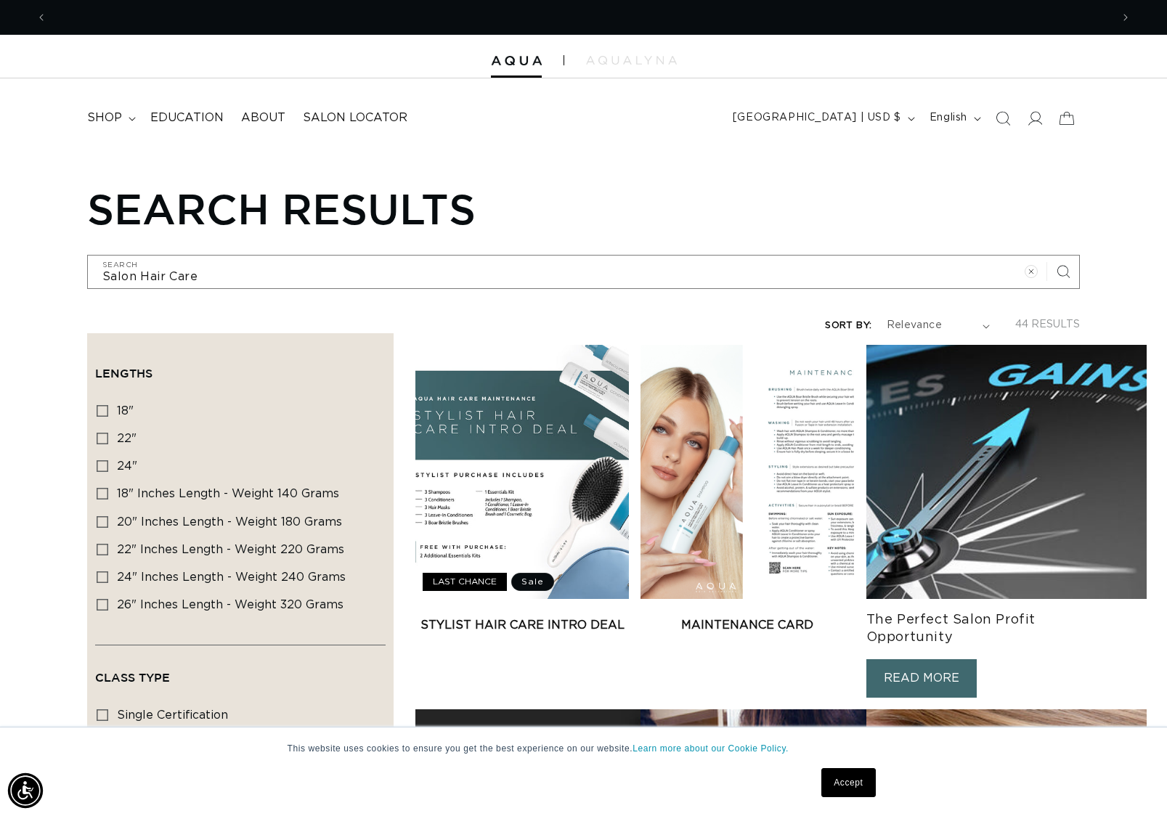
scroll to position [0, 2128]
